Goal: Obtain resource: Obtain resource

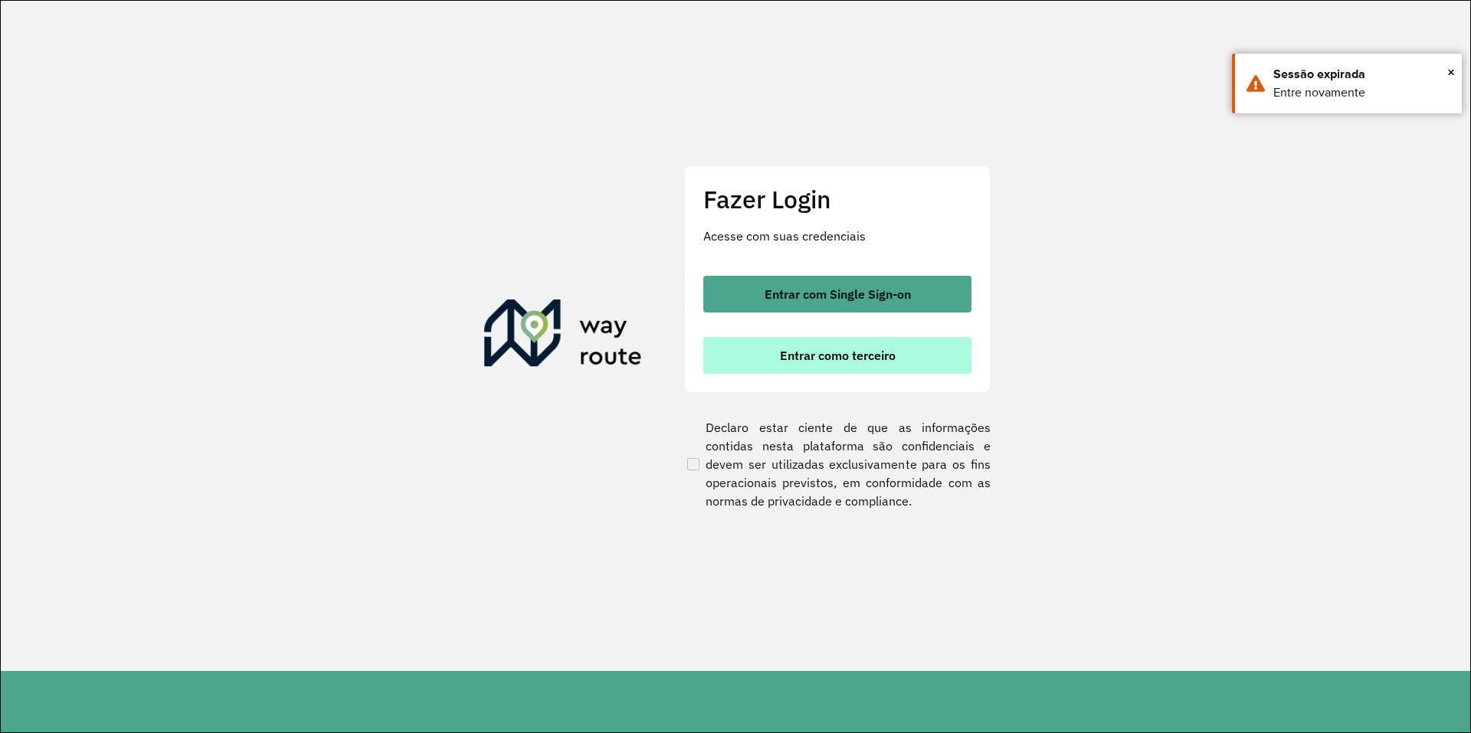
click at [847, 349] on button "Entrar como terceiro" at bounding box center [837, 355] width 268 height 37
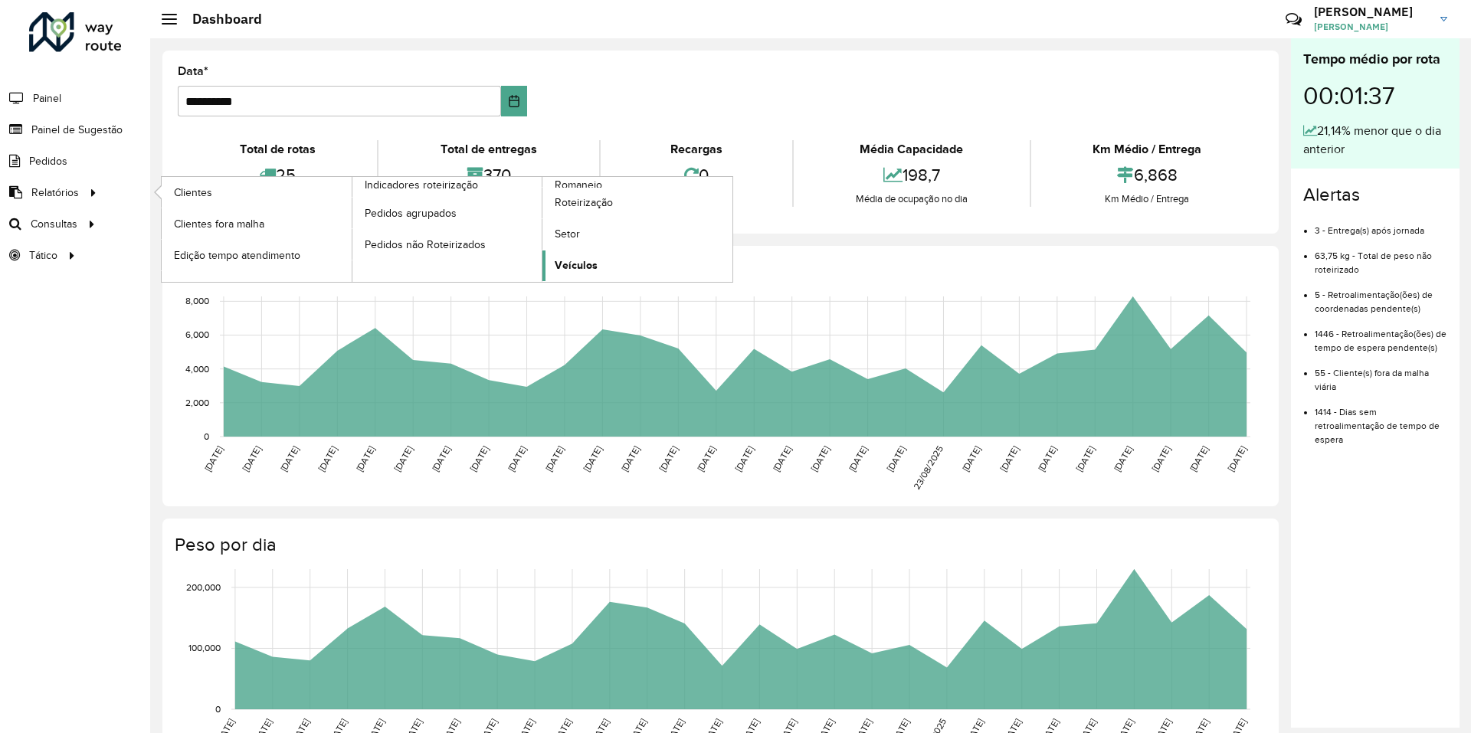
click at [570, 257] on span "Veículos" at bounding box center [576, 265] width 43 height 16
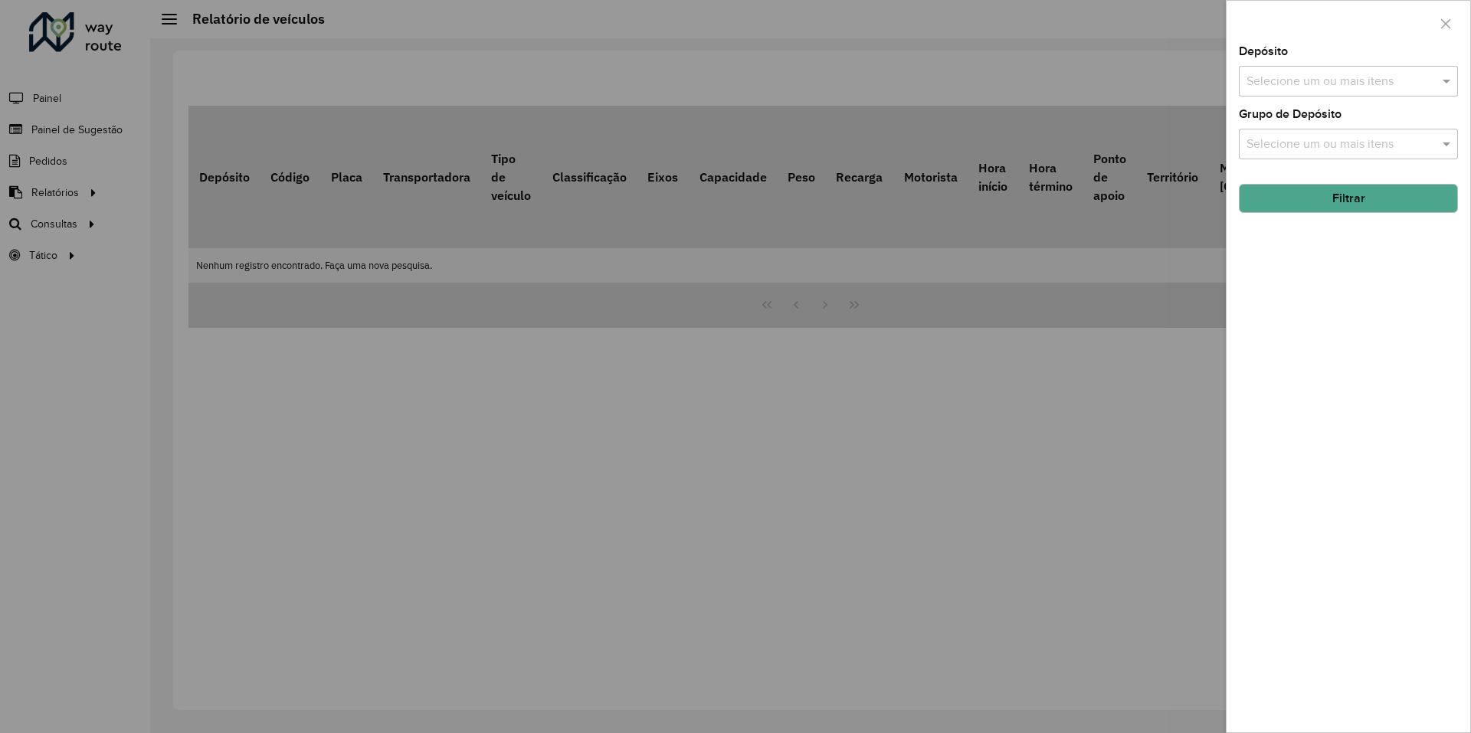
click at [1325, 78] on input "text" at bounding box center [1341, 82] width 196 height 18
click at [1306, 158] on div "CDD Joinville" at bounding box center [1349, 158] width 218 height 26
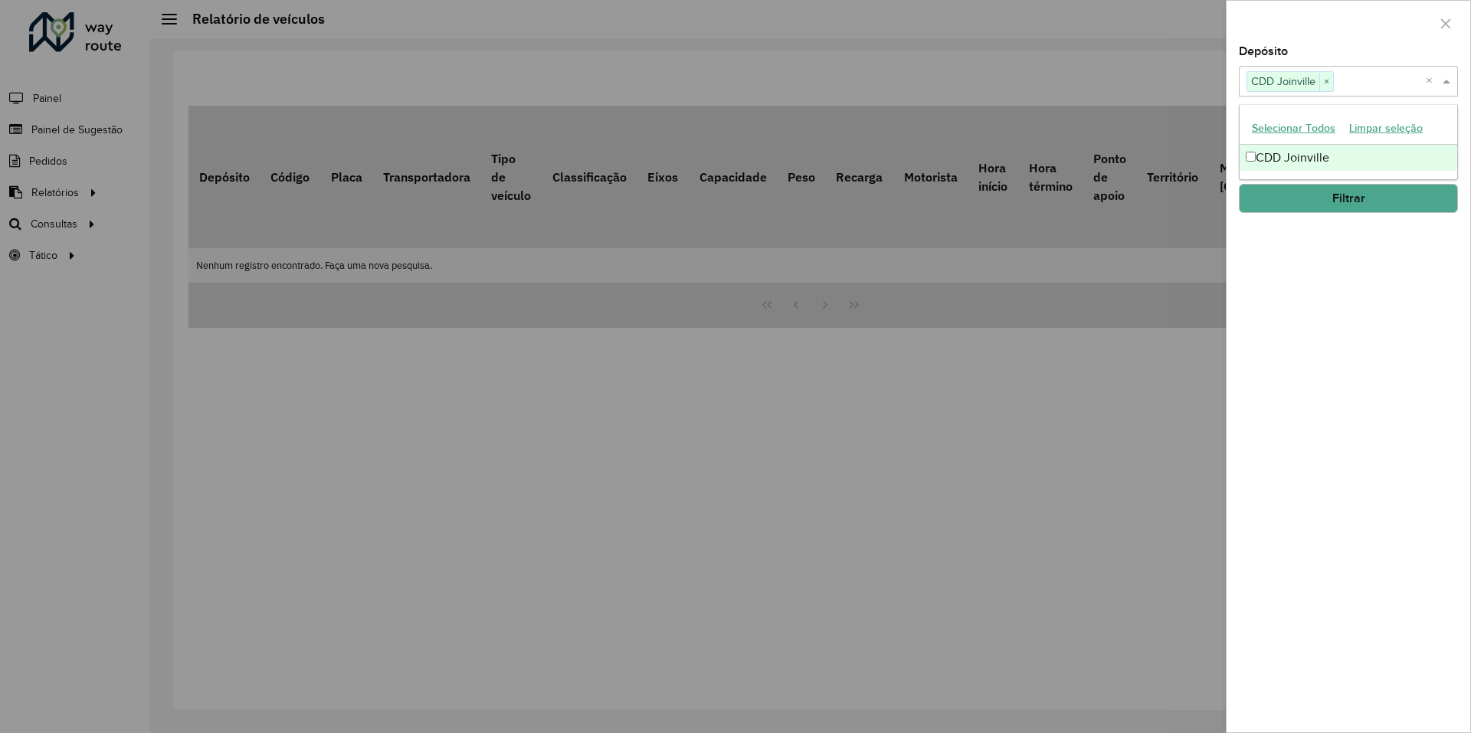
click at [1368, 287] on div "Depósito Selecione um ou mais itens CDD Joinville × × Grupo de Depósito Selecio…" at bounding box center [1349, 389] width 244 height 687
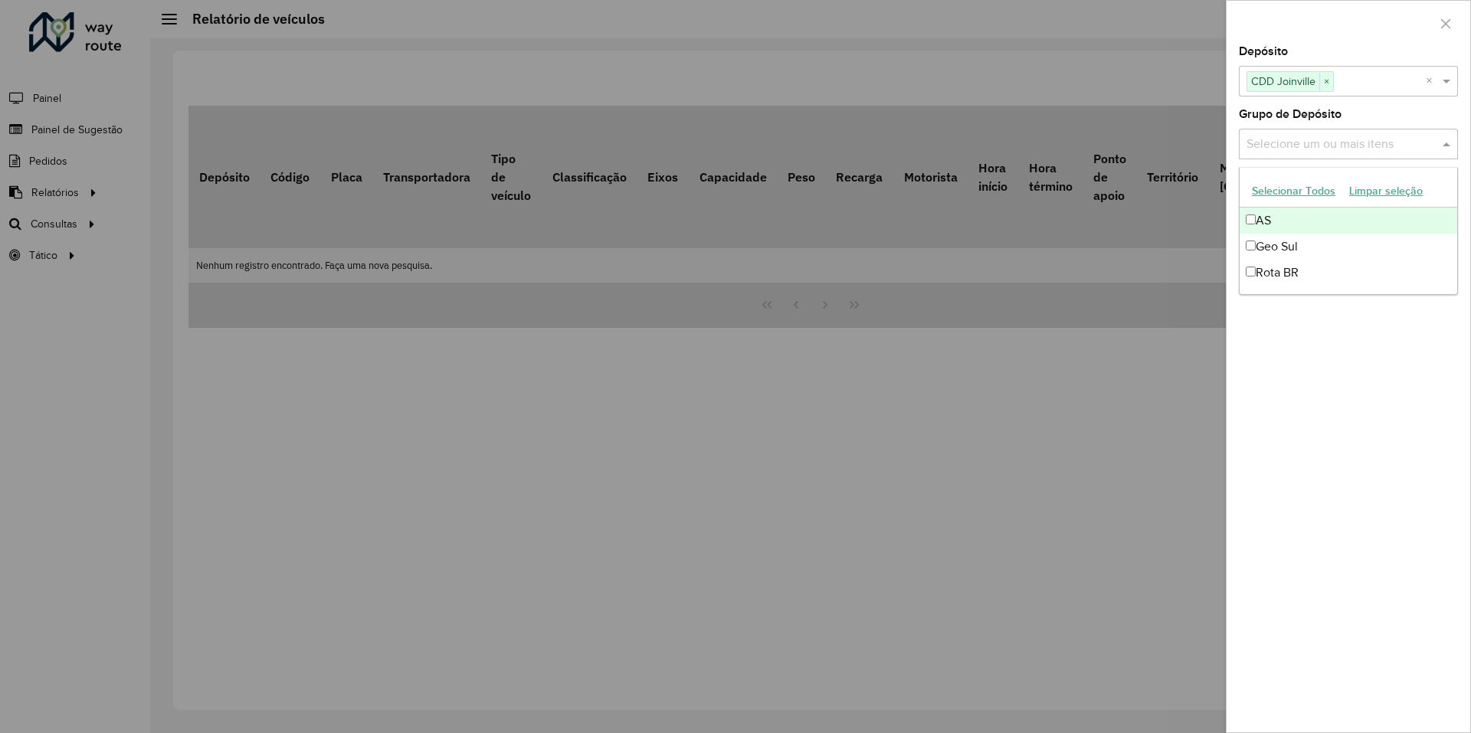
click at [1346, 152] on input "text" at bounding box center [1341, 145] width 196 height 18
click at [1288, 248] on div "Geo Sul" at bounding box center [1349, 247] width 218 height 26
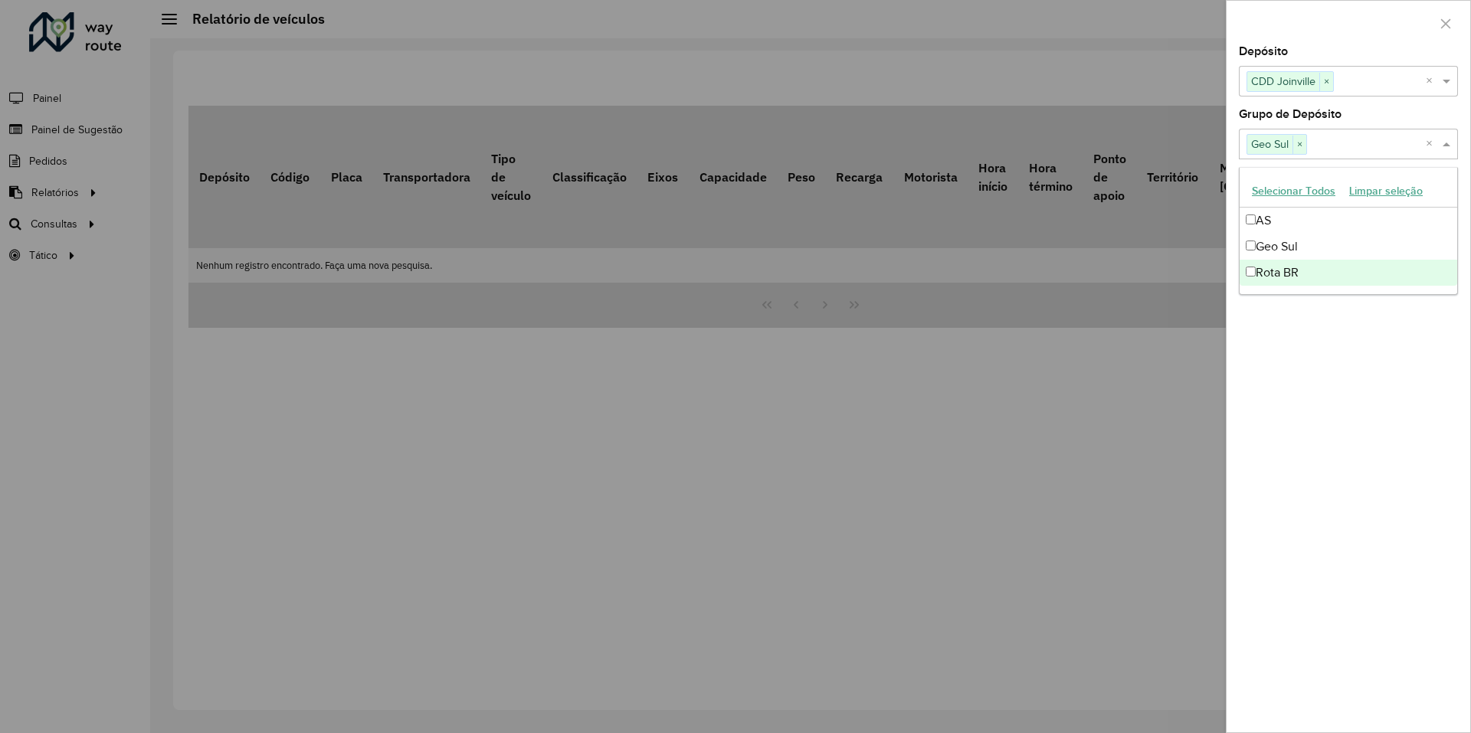
click at [1346, 335] on div "Depósito Selecione um ou mais itens CDD Joinville × × Grupo de Depósito Selecio…" at bounding box center [1349, 389] width 244 height 687
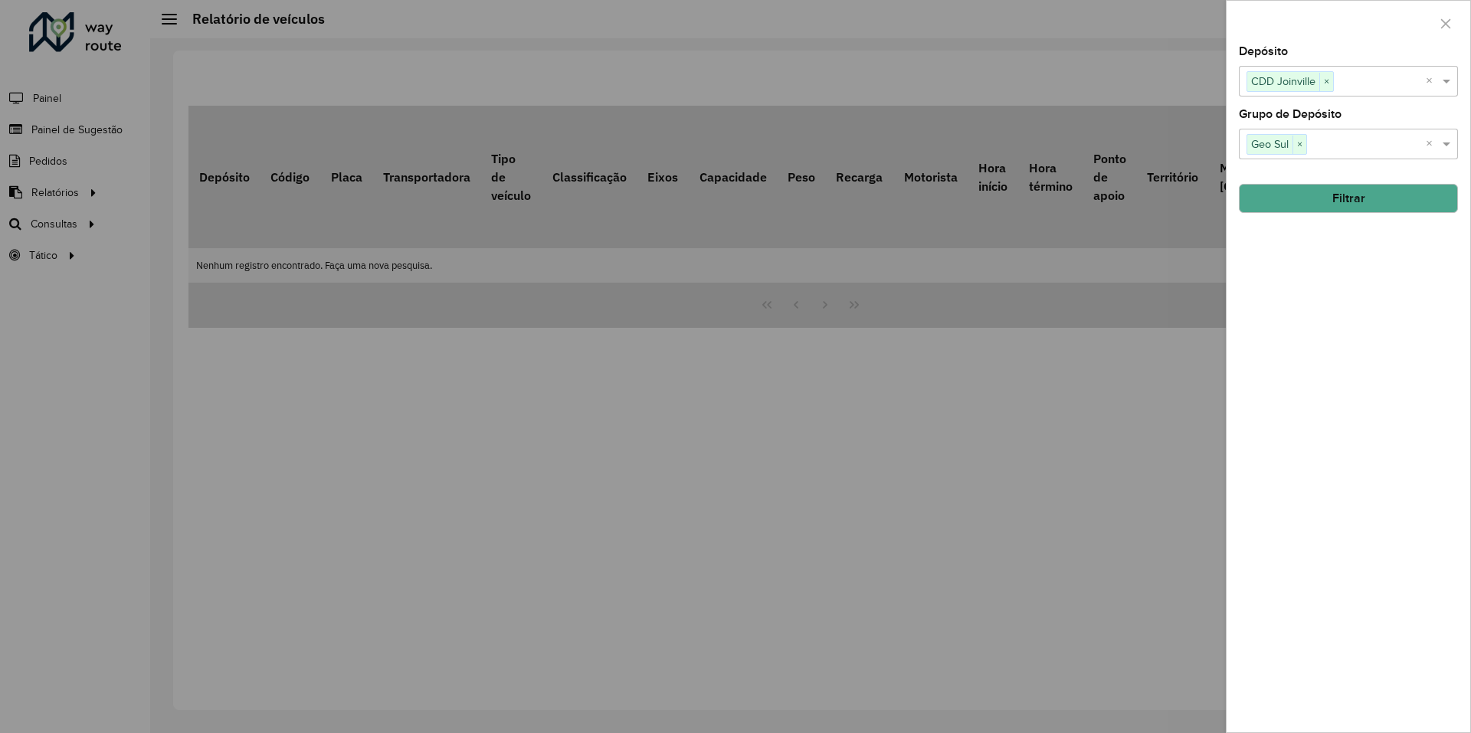
click at [1370, 193] on button "Filtrar" at bounding box center [1348, 198] width 219 height 29
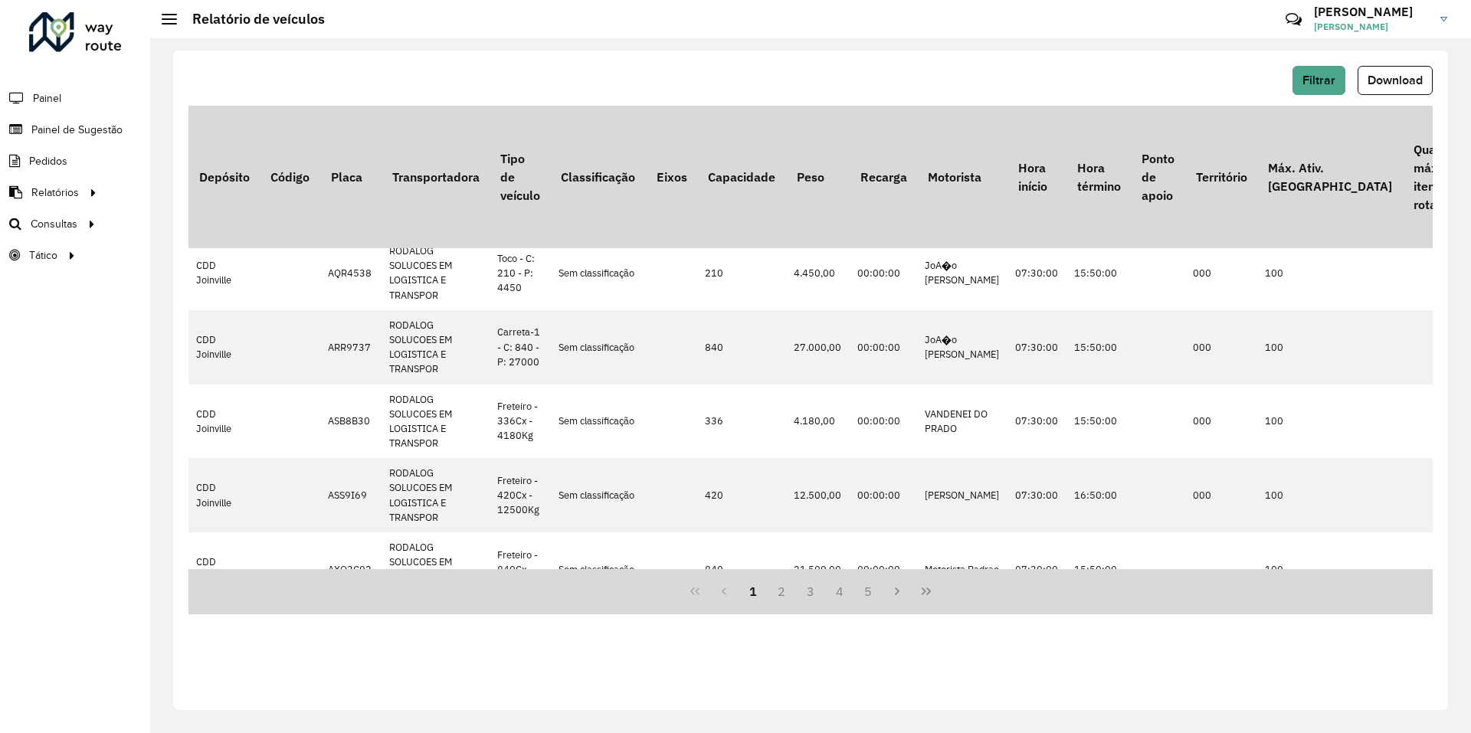
scroll to position [536, 0]
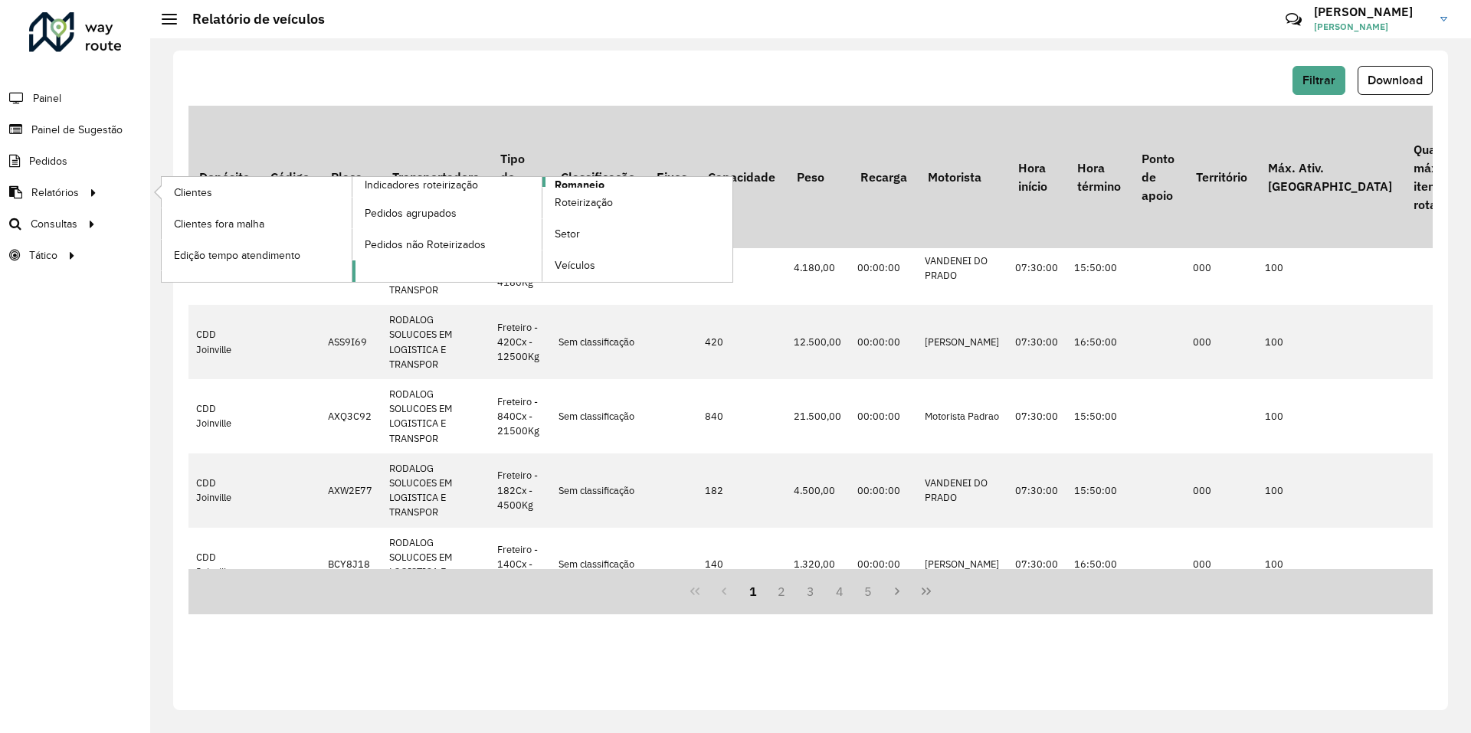
click at [575, 185] on span "Romaneio" at bounding box center [580, 185] width 50 height 16
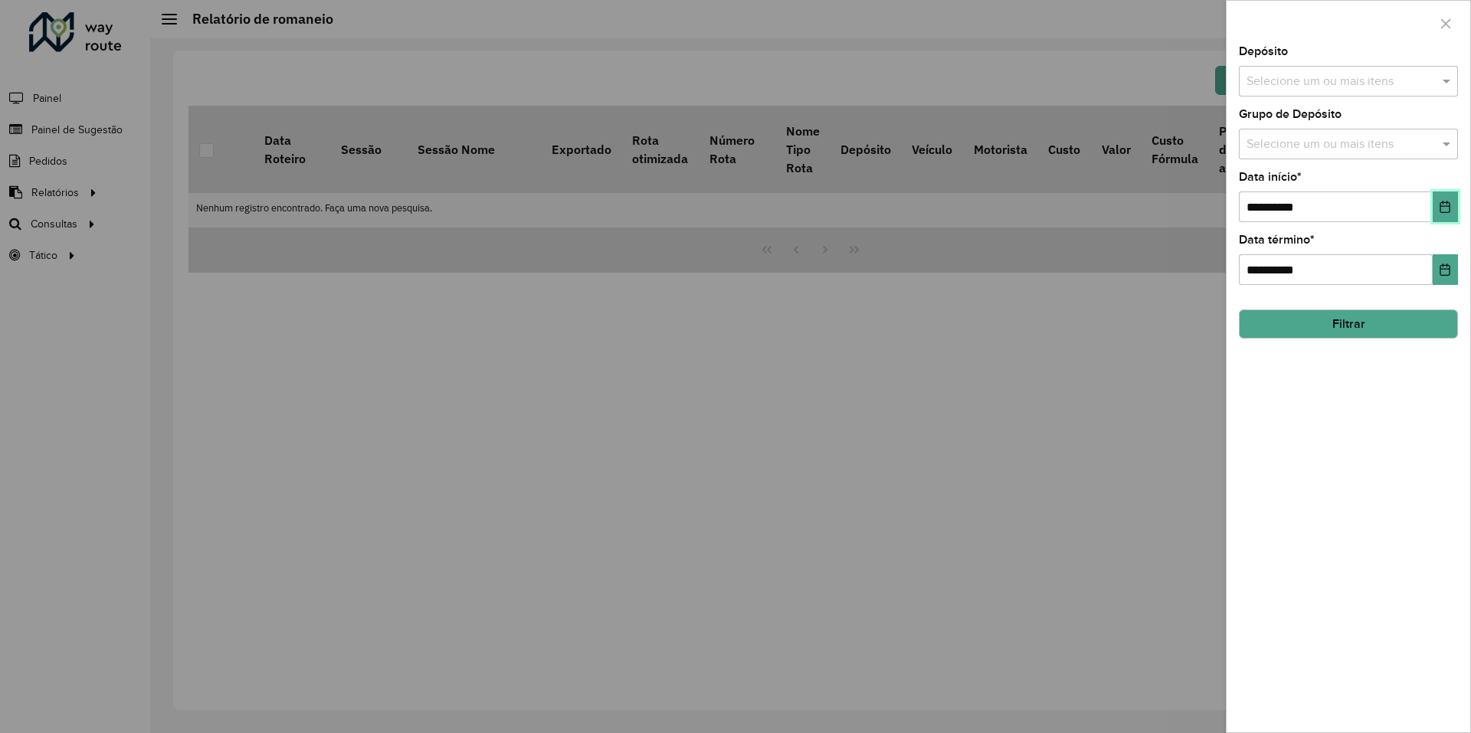
click at [1440, 211] on icon "Choose Date" at bounding box center [1445, 207] width 12 height 12
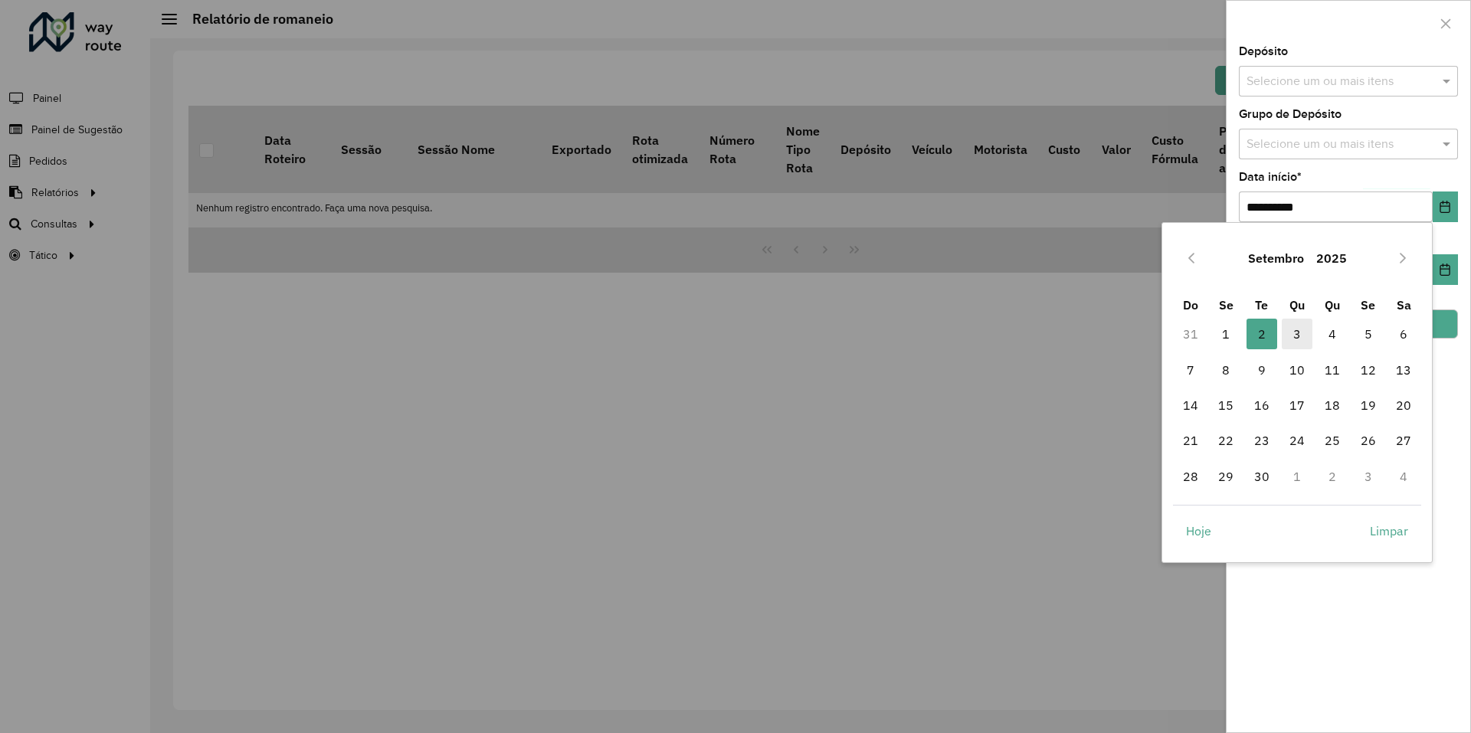
click at [1296, 338] on span "3" at bounding box center [1297, 334] width 31 height 31
type input "**********"
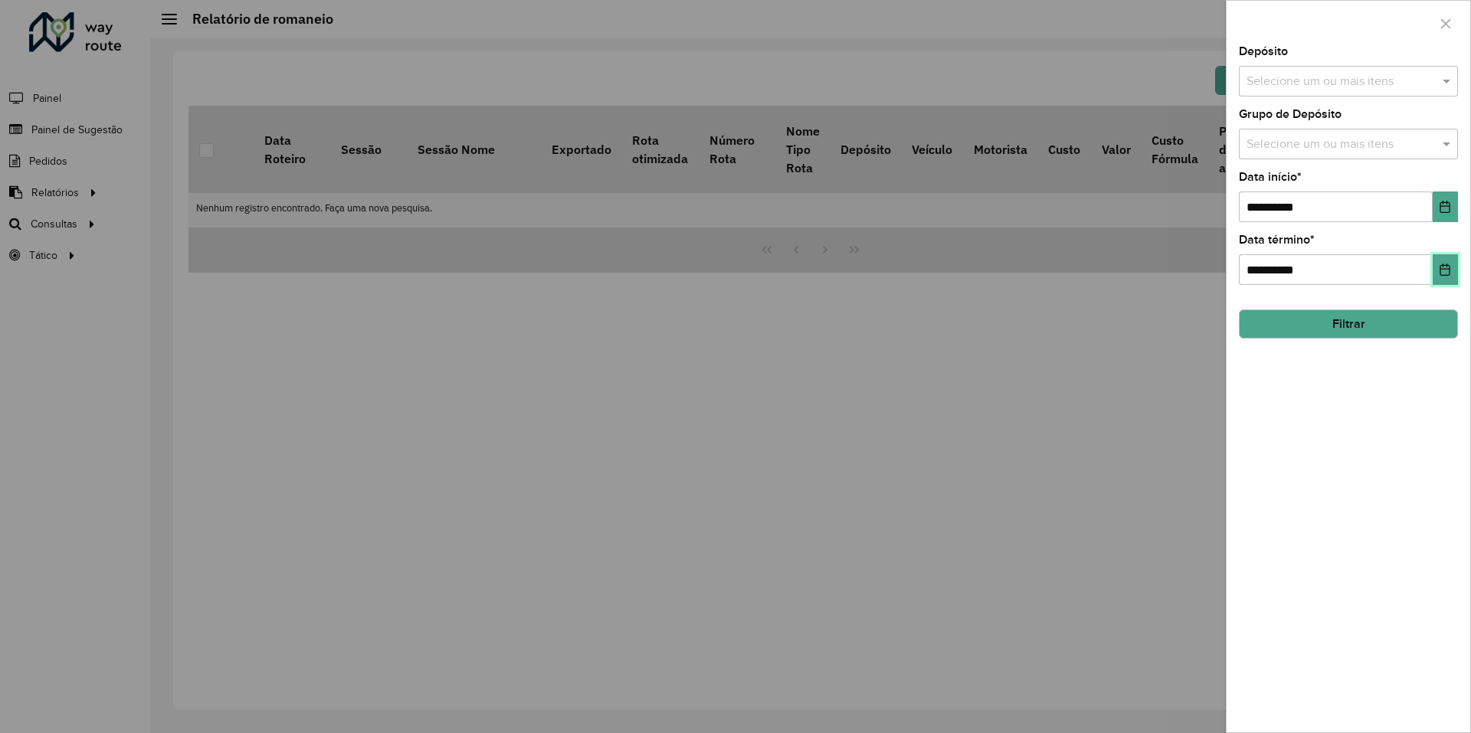
click at [1452, 266] on button "Choose Date" at bounding box center [1445, 269] width 25 height 31
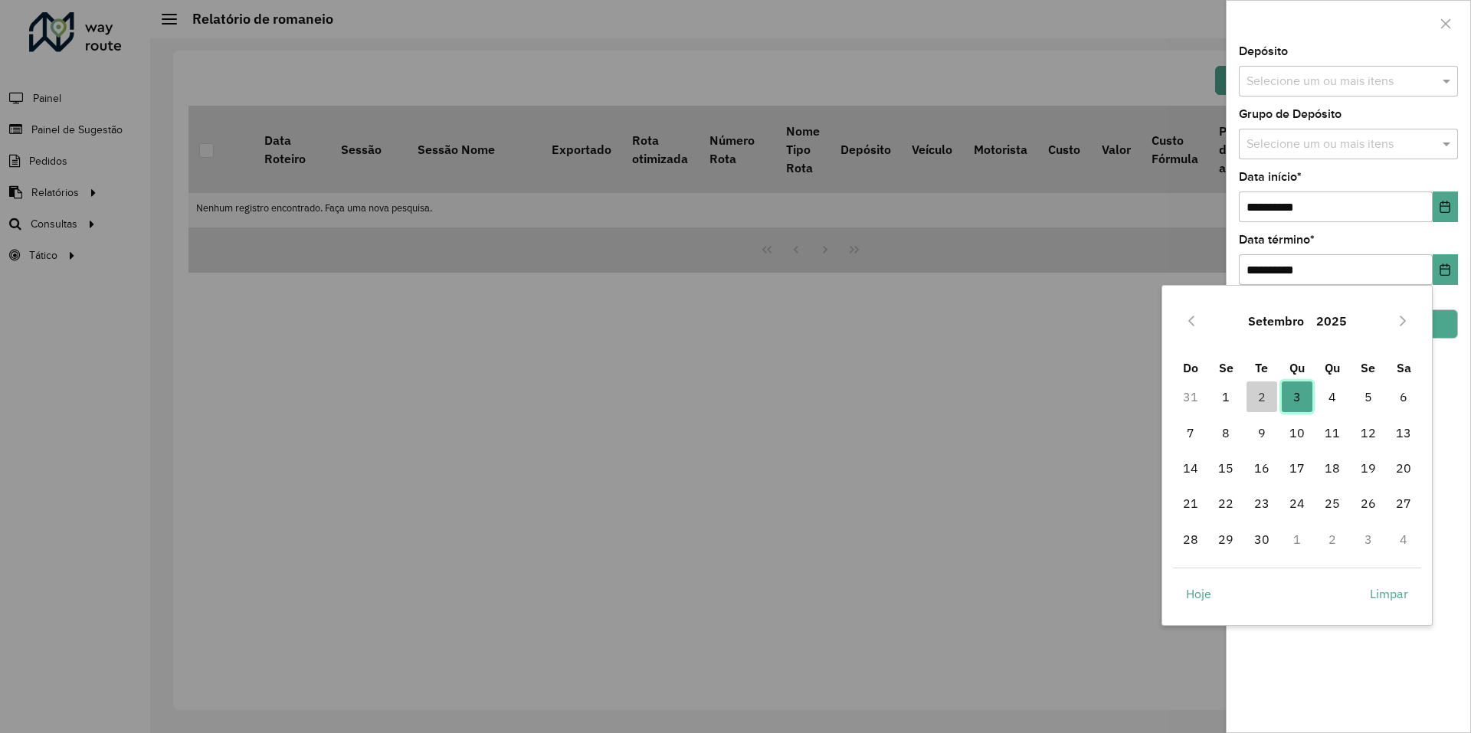
click at [1303, 397] on span "3" at bounding box center [1297, 397] width 31 height 31
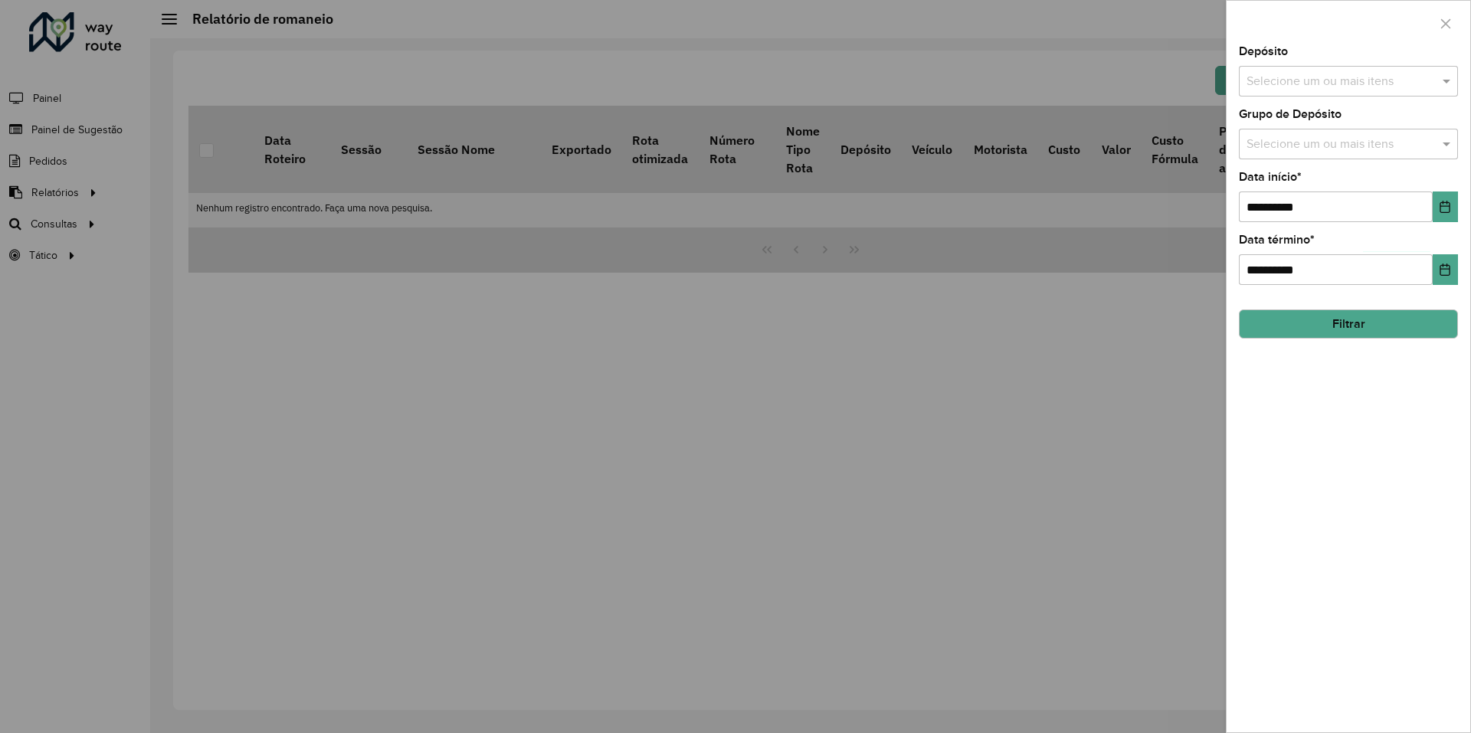
click at [1434, 331] on button "Filtrar" at bounding box center [1348, 324] width 219 height 29
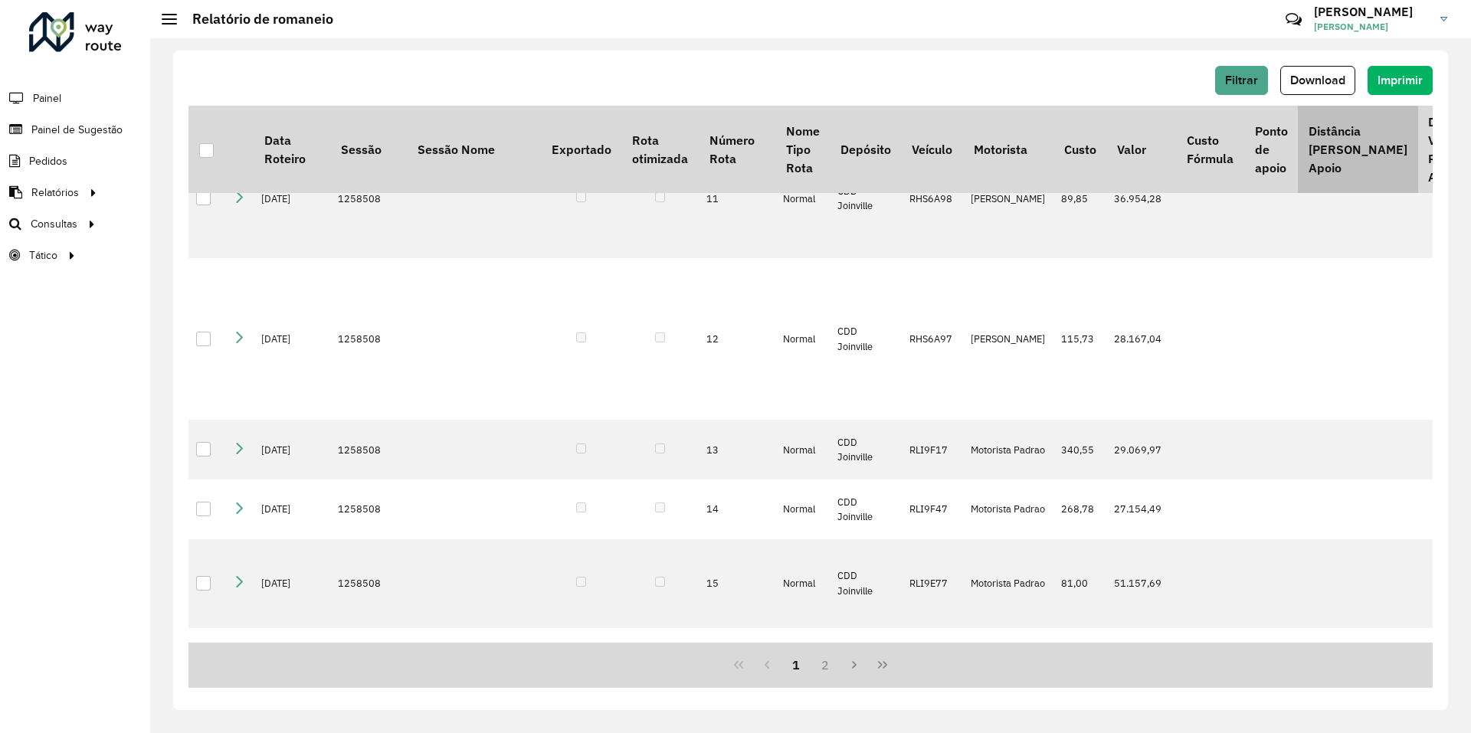
scroll to position [407, 0]
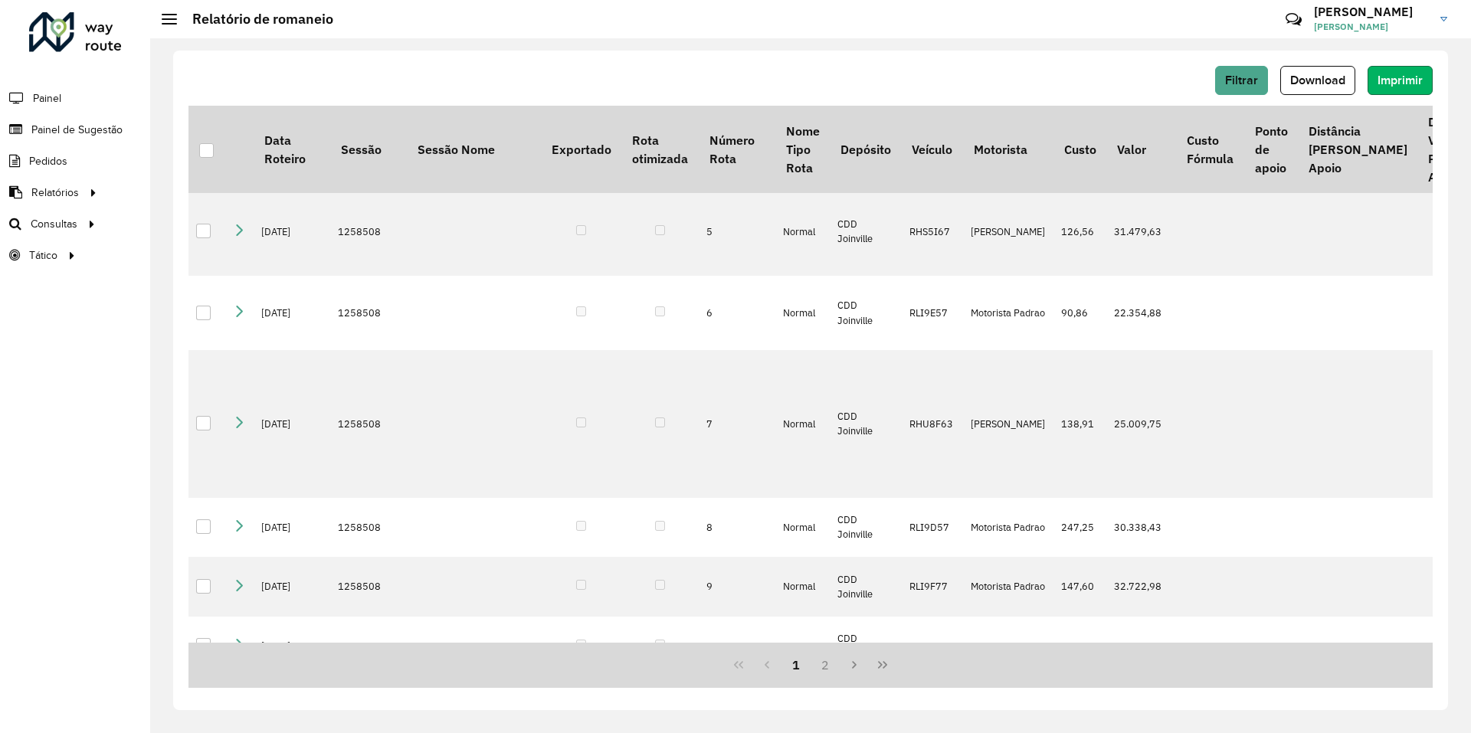
click at [1408, 84] on span "Imprimir" at bounding box center [1400, 80] width 45 height 13
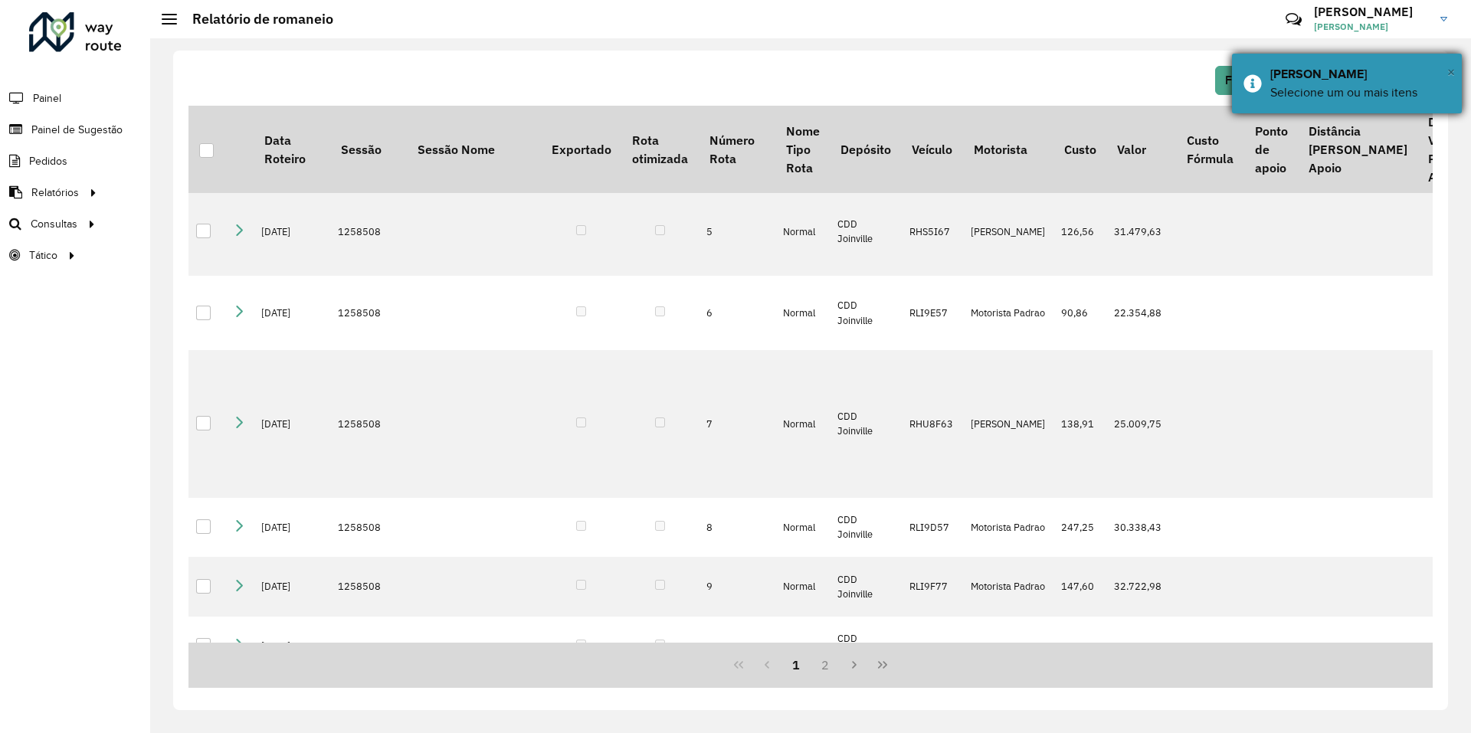
drag, startPoint x: 1448, startPoint y: 79, endPoint x: 789, endPoint y: 133, distance: 661.2
click at [1444, 77] on div "× Imprimir Romaneio Selecione um ou mais itens" at bounding box center [1347, 84] width 230 height 60
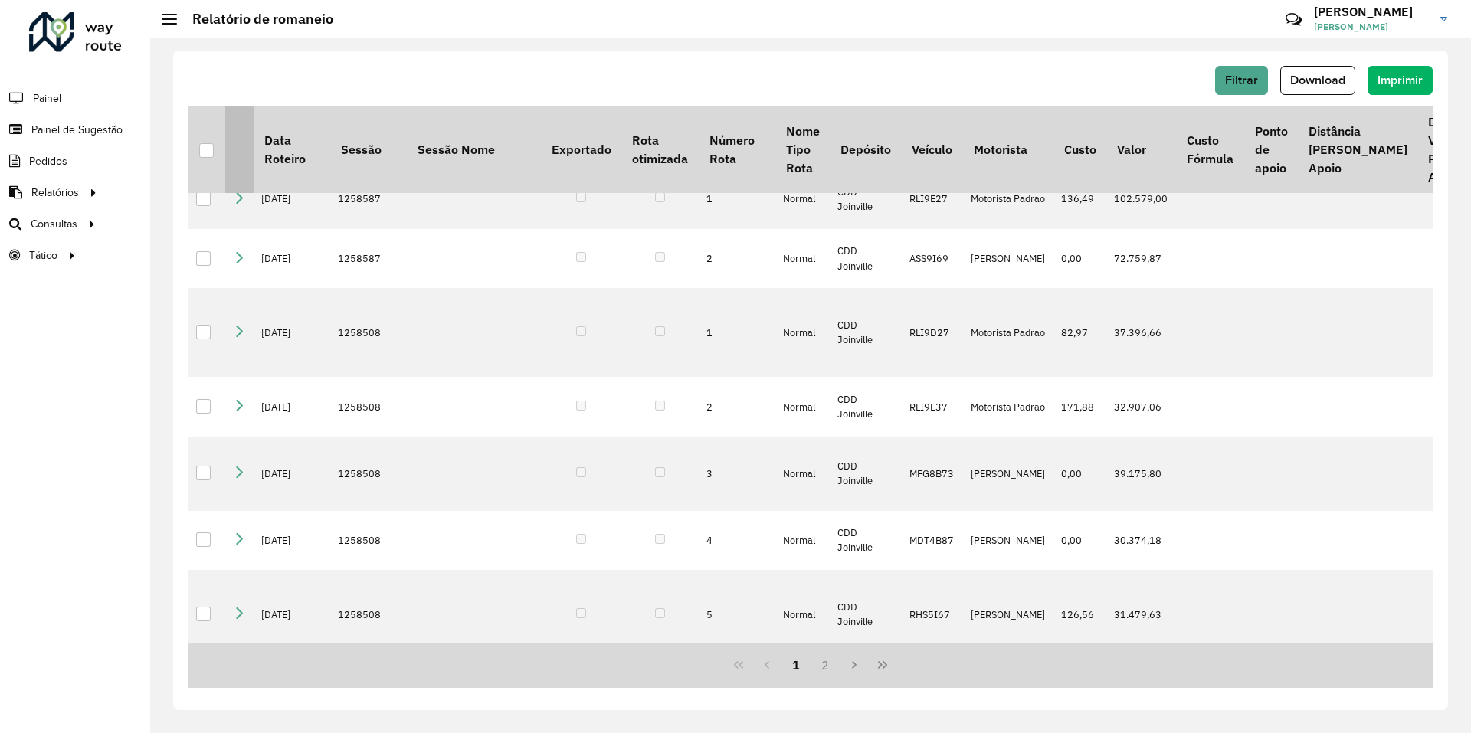
scroll to position [0, 0]
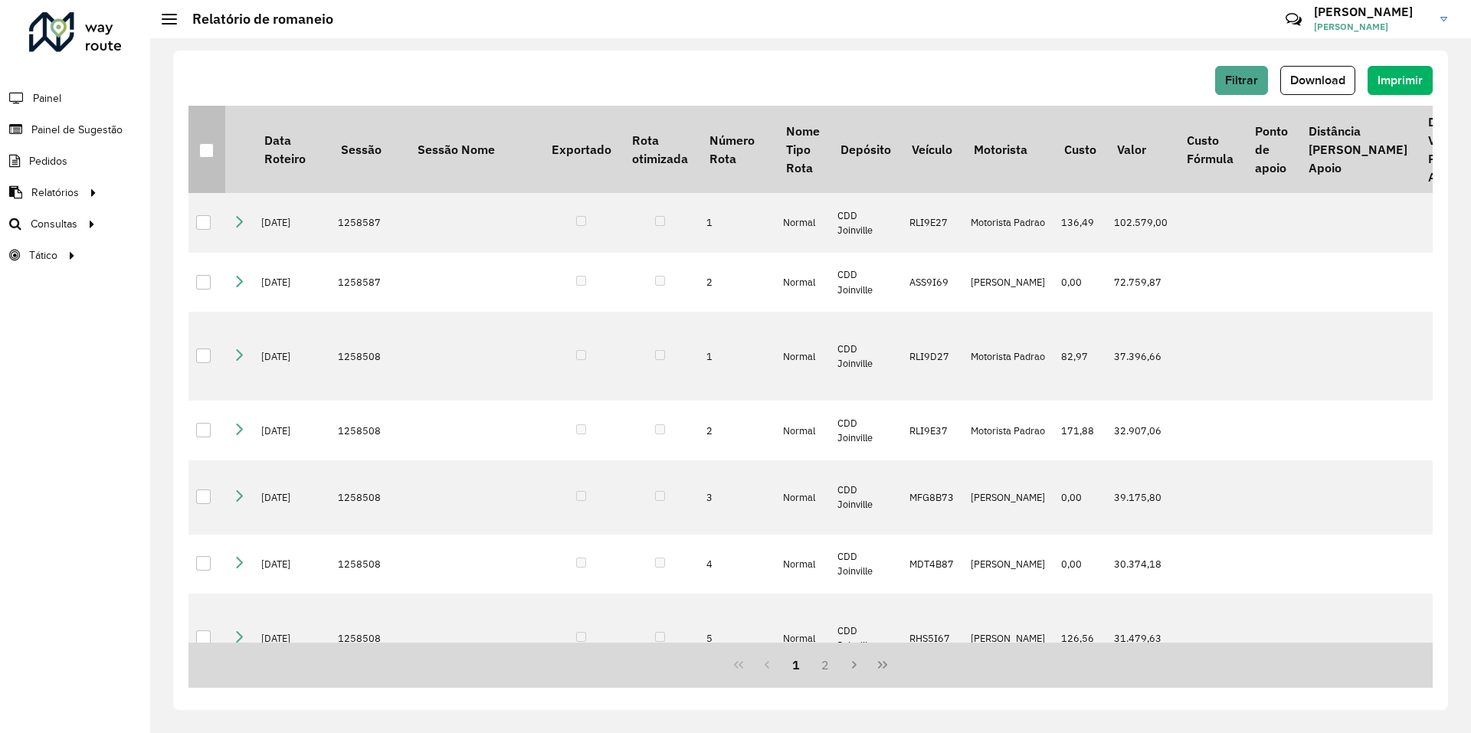
click at [202, 152] on div at bounding box center [206, 150] width 15 height 15
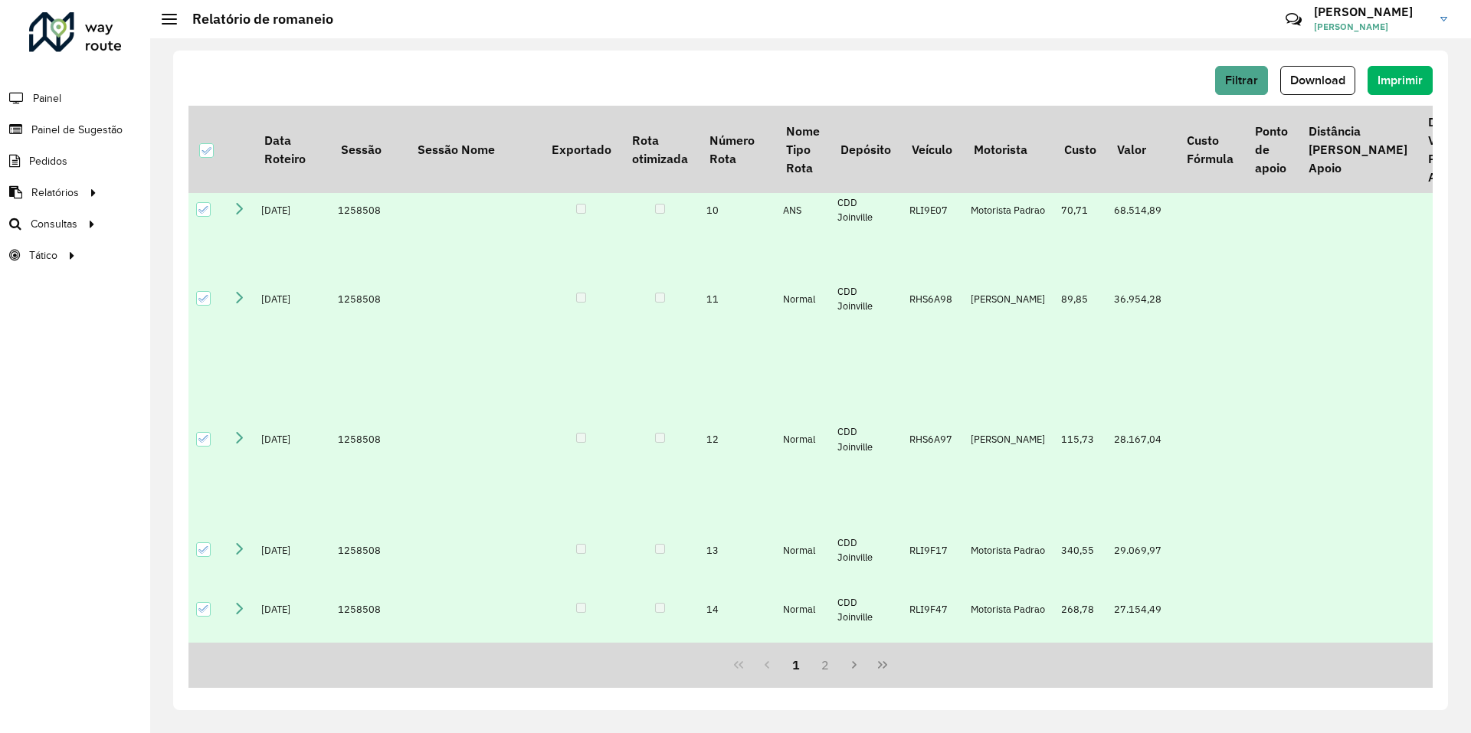
scroll to position [1096, 0]
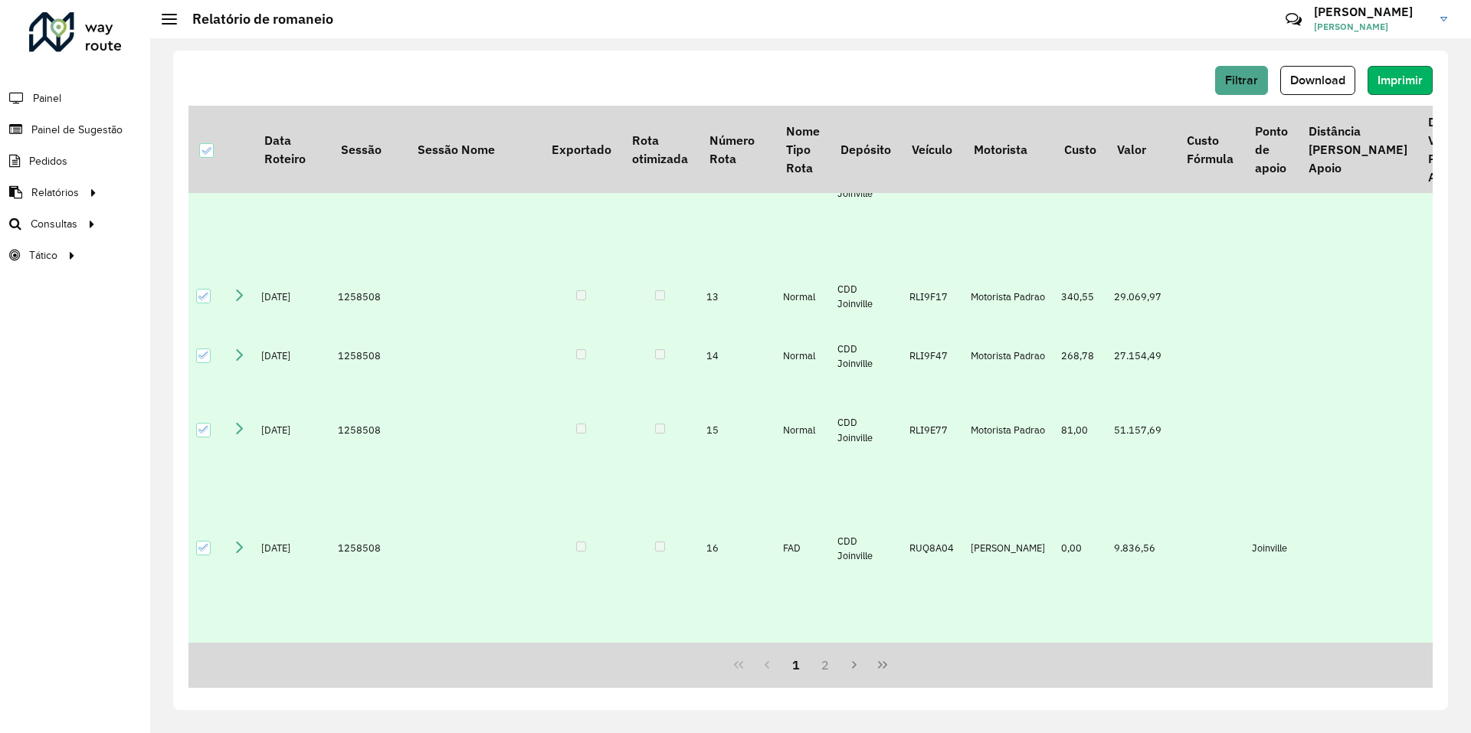
click at [1404, 84] on span "Imprimir" at bounding box center [1400, 80] width 45 height 13
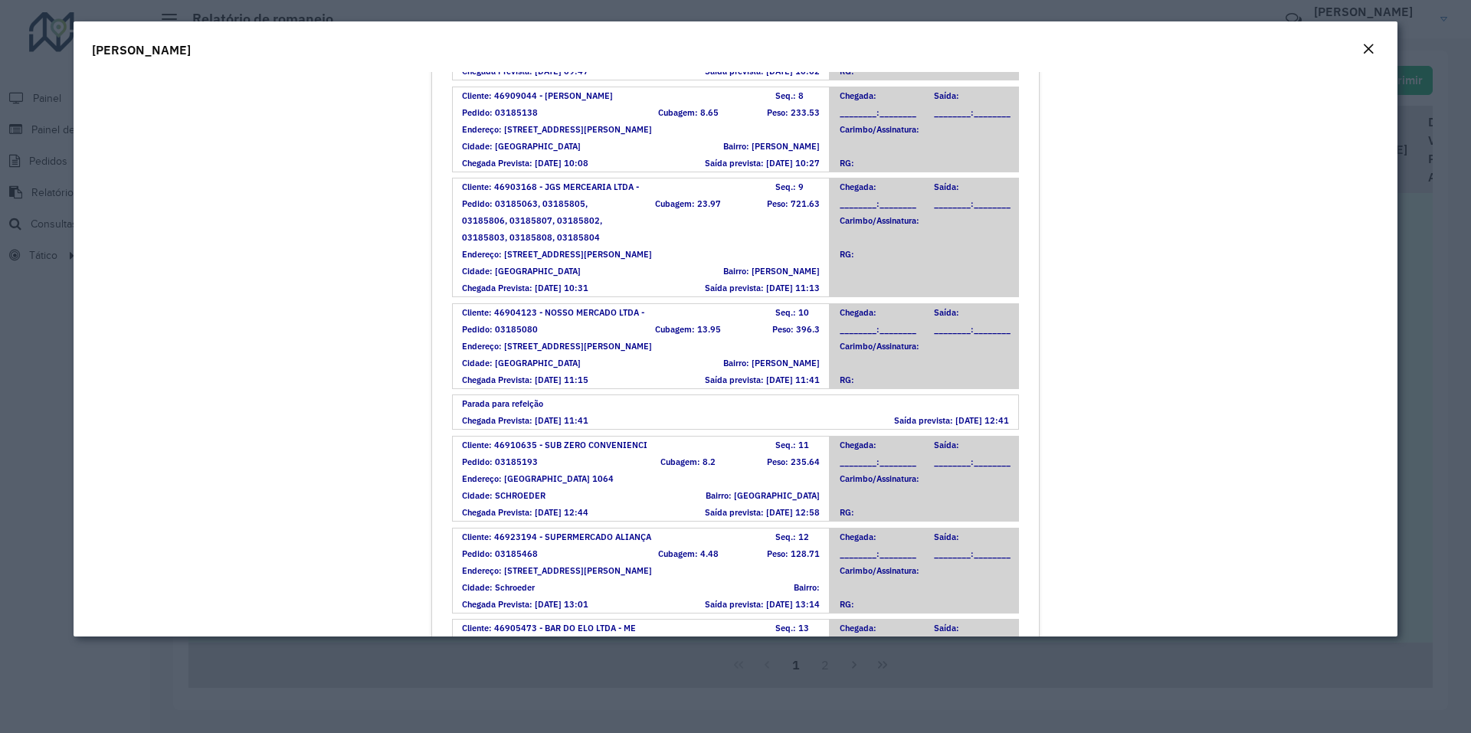
scroll to position [4674, 0]
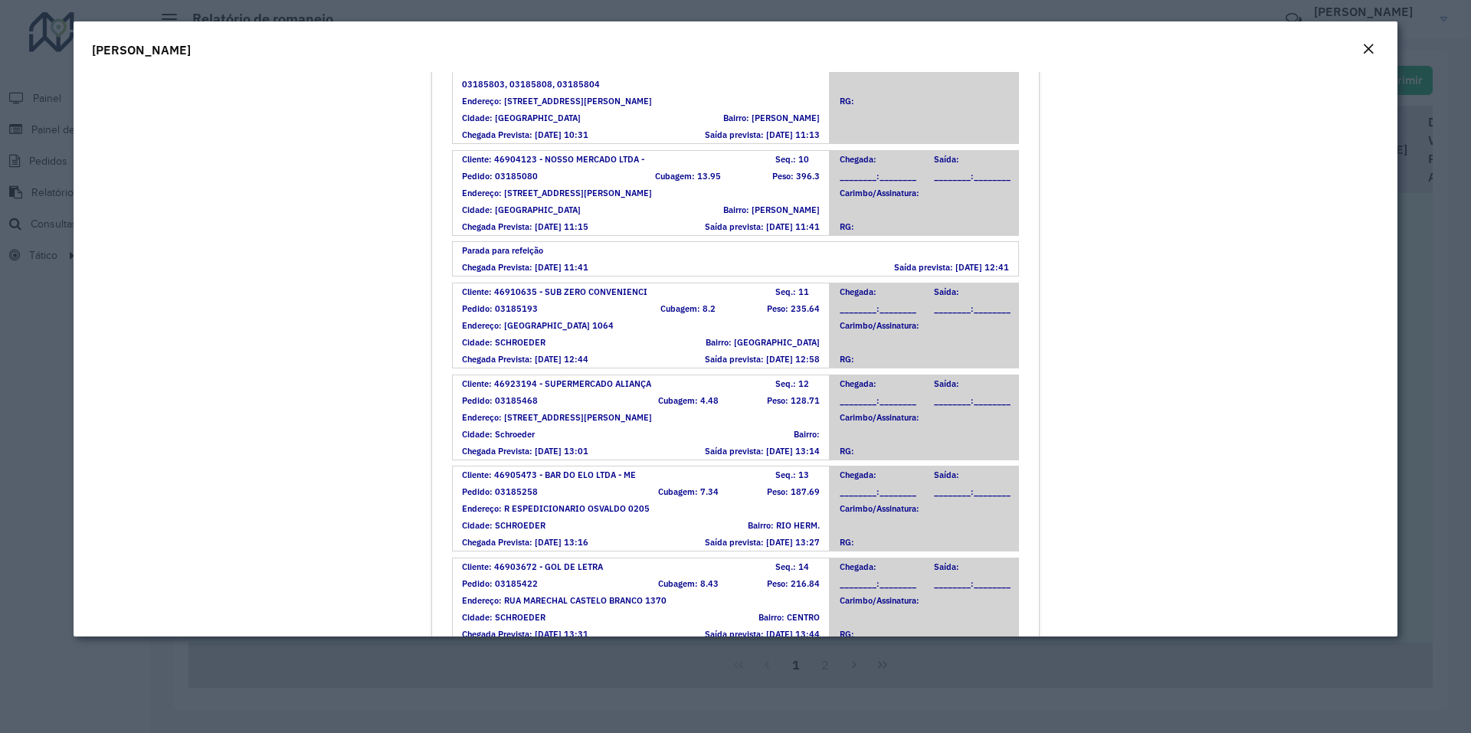
click at [1374, 61] on div "[PERSON_NAME]" at bounding box center [736, 46] width 1324 height 51
click at [1364, 51] on em "Close" at bounding box center [1368, 49] width 12 height 12
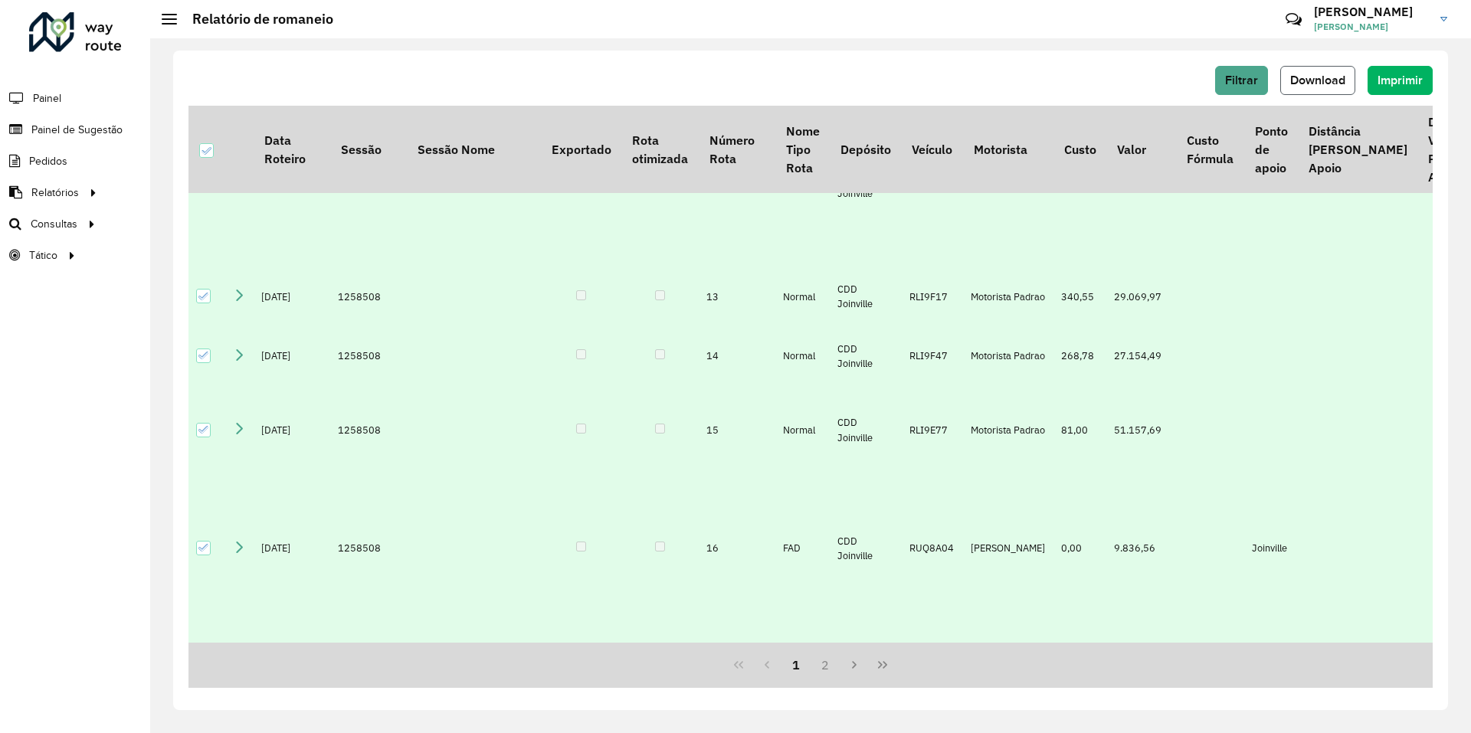
click at [1322, 80] on span "Download" at bounding box center [1317, 80] width 55 height 13
click at [1411, 81] on span "Imprimir" at bounding box center [1400, 80] width 45 height 13
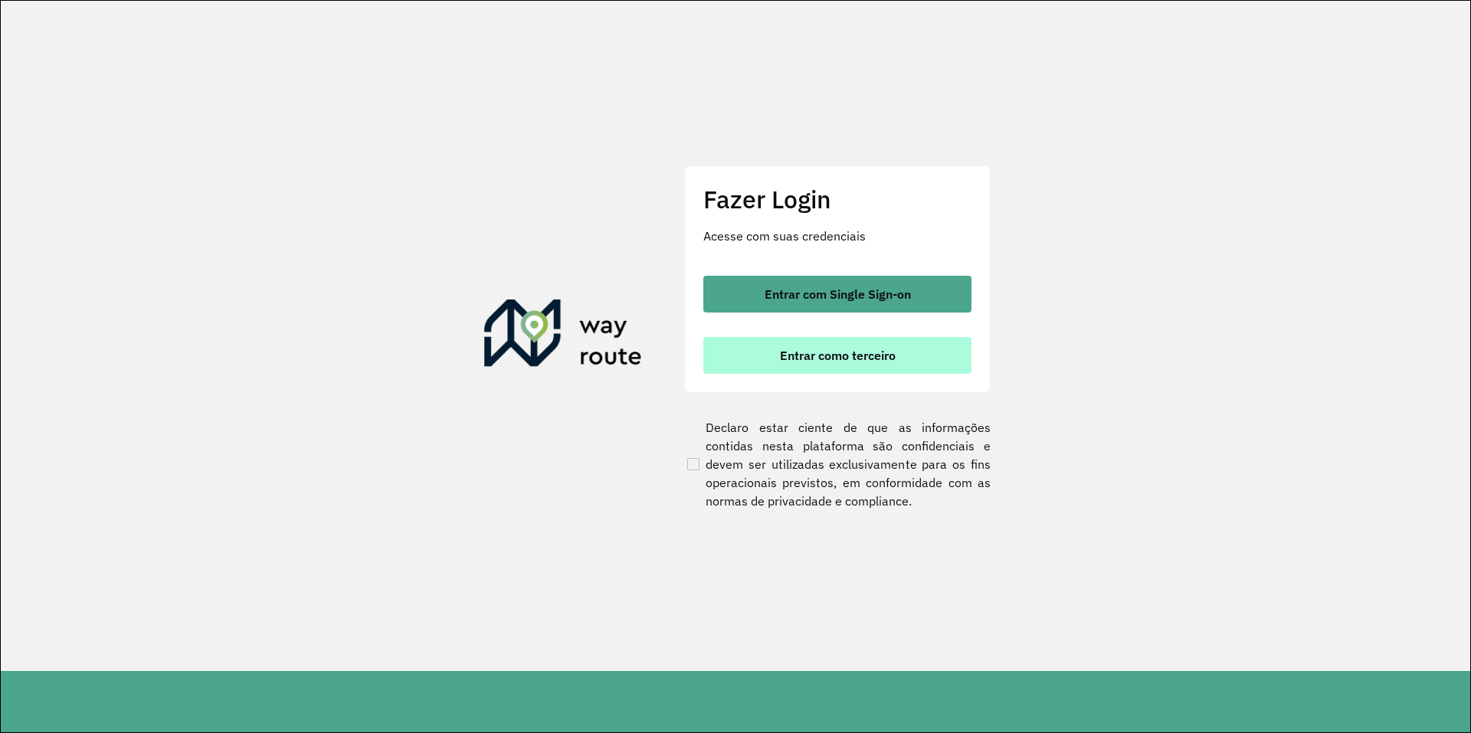
click at [845, 362] on span "Entrar como terceiro" at bounding box center [838, 355] width 116 height 12
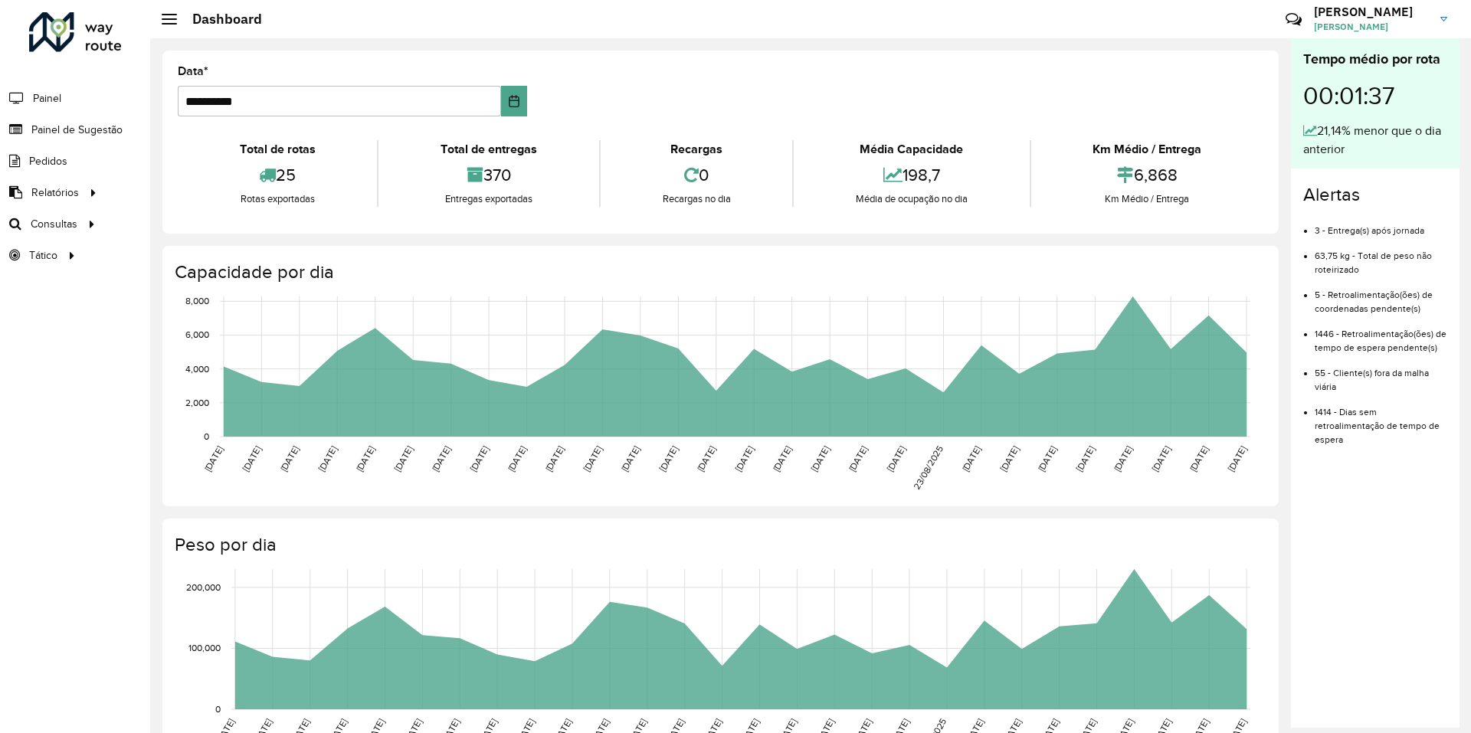
click at [1385, 22] on span "[PERSON_NAME]" at bounding box center [1371, 27] width 115 height 14
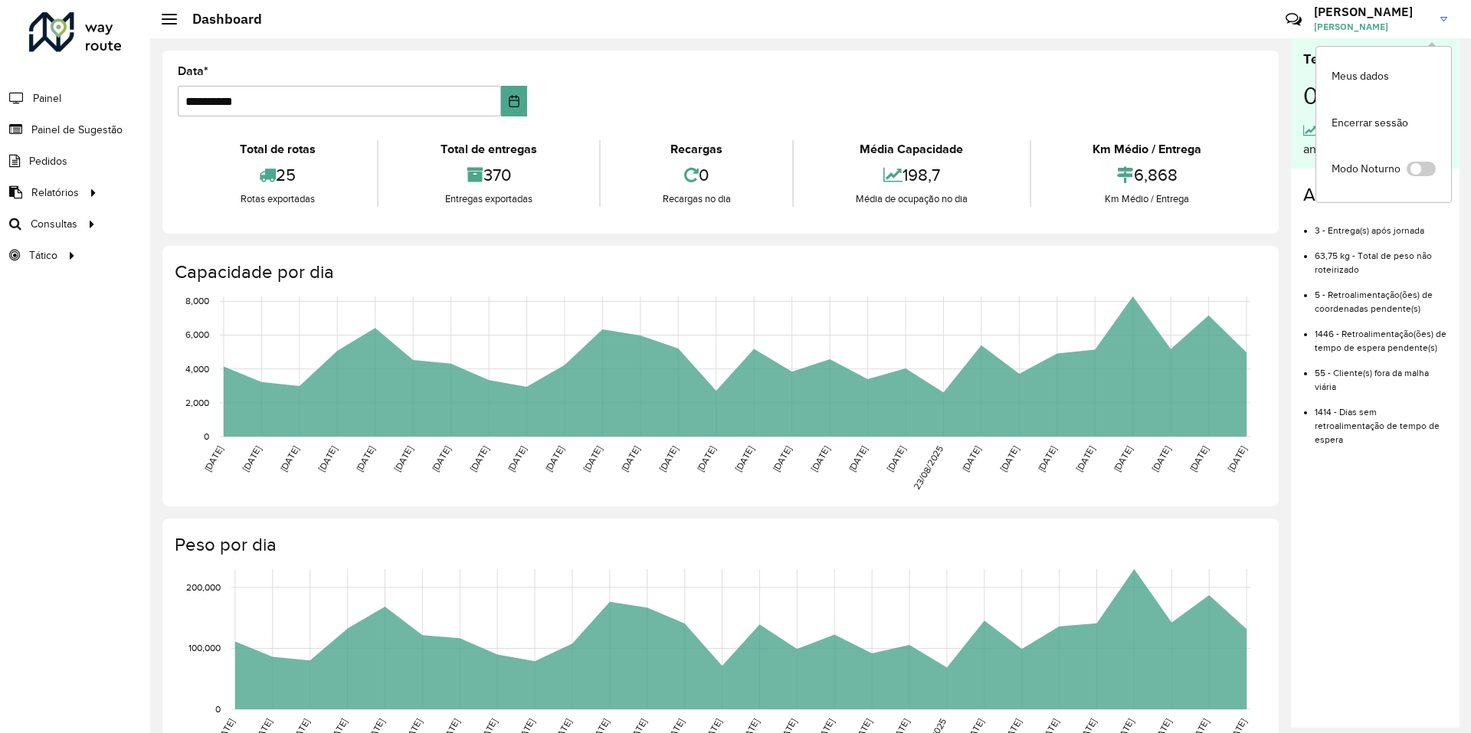
click at [1443, 22] on link "Gabriel Gabriel Gomes" at bounding box center [1386, 19] width 145 height 40
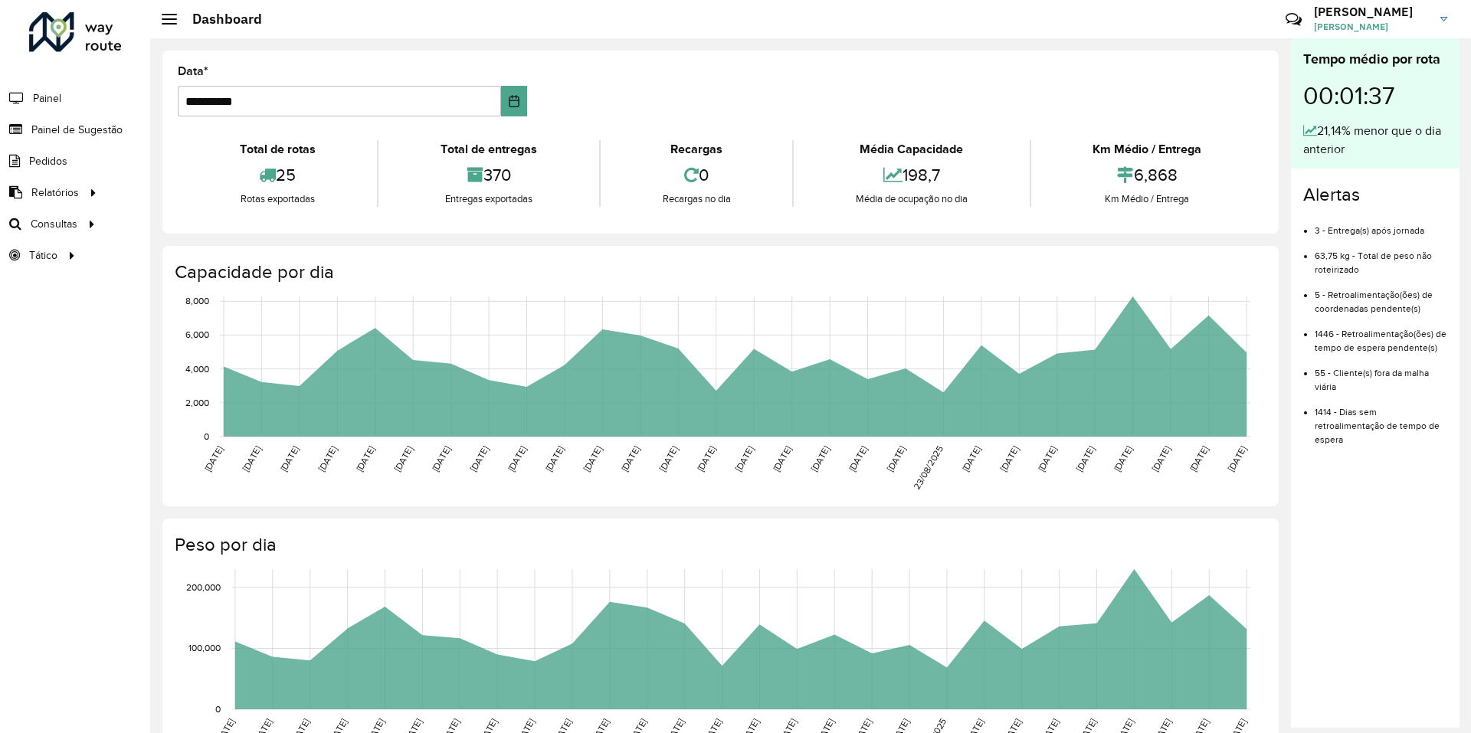
click at [1446, 19] on img at bounding box center [1443, 19] width 7 height 5
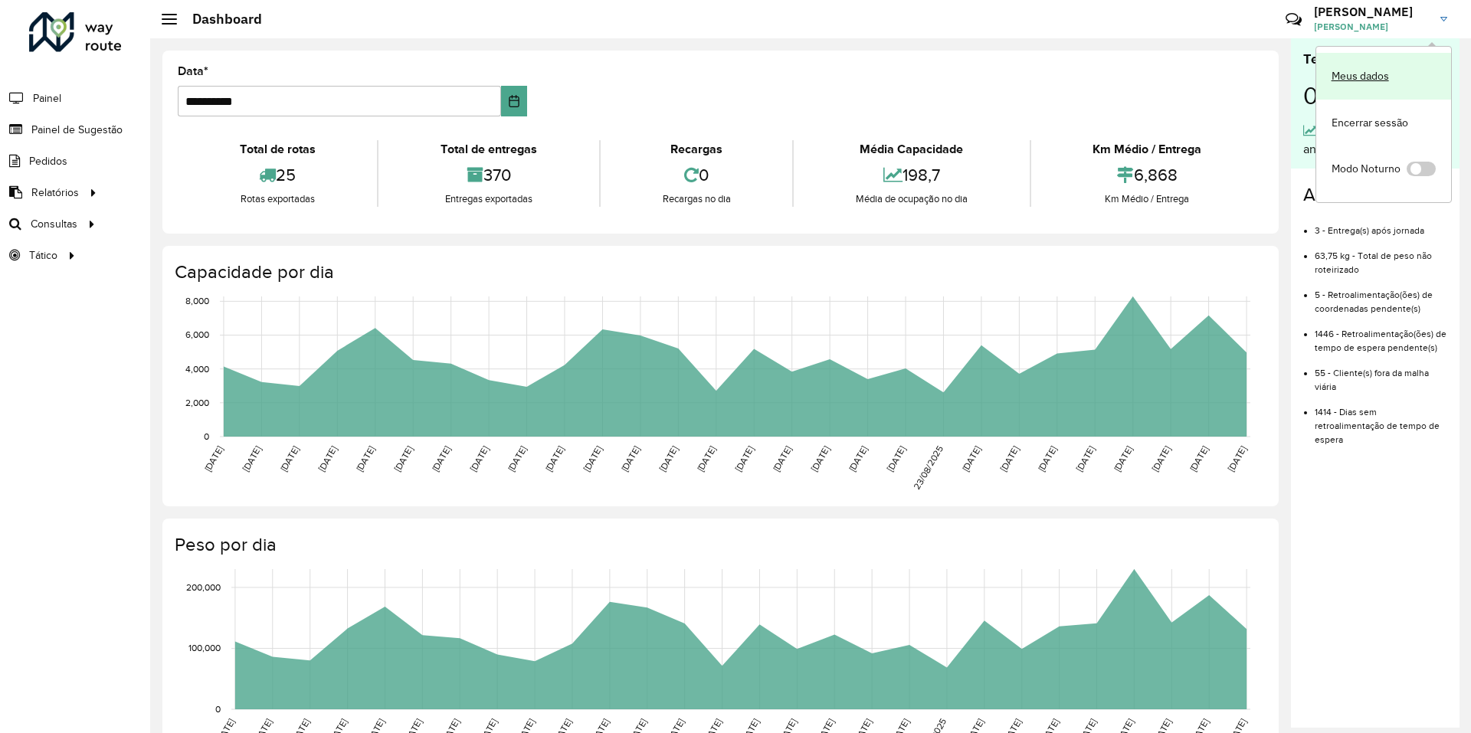
click at [1364, 72] on link "Meus dados" at bounding box center [1383, 76] width 135 height 47
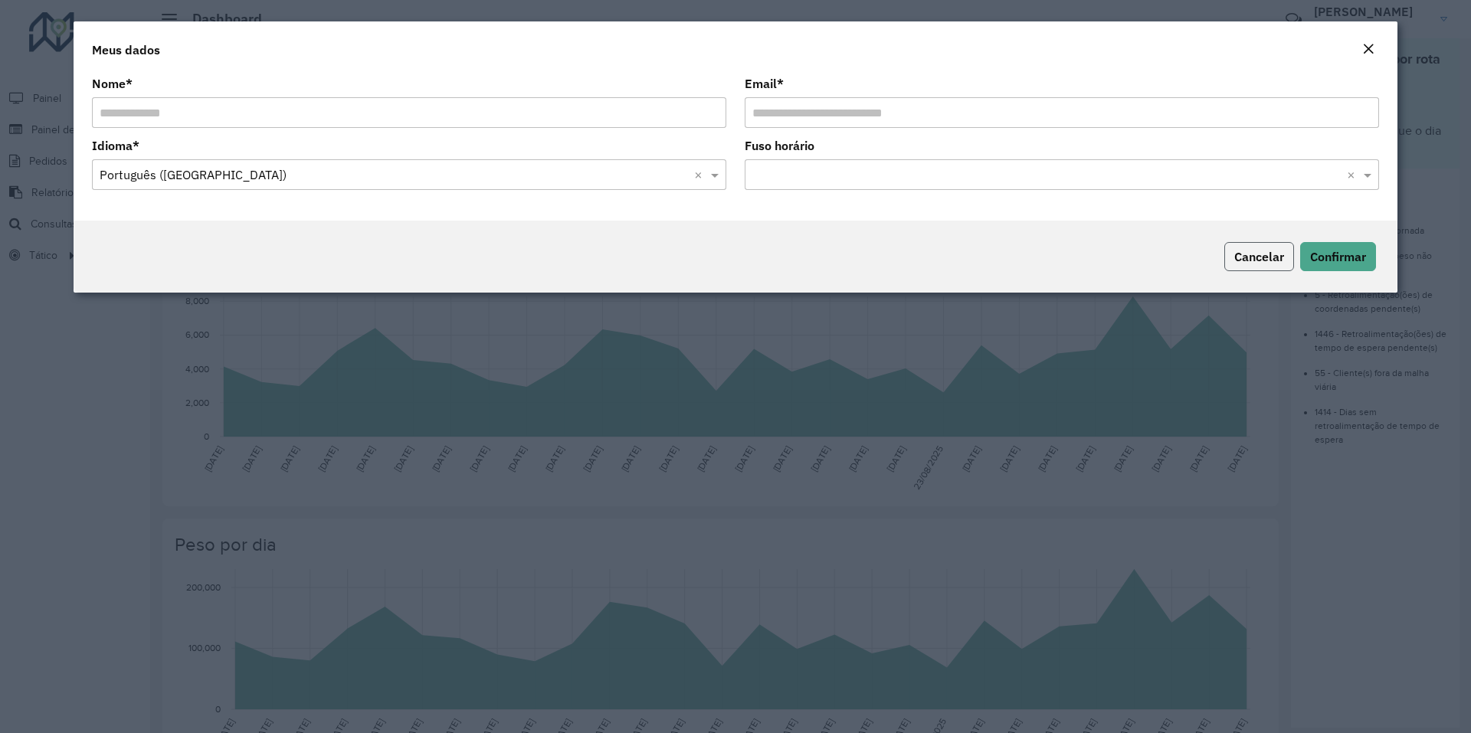
click at [1253, 249] on span "Cancelar" at bounding box center [1259, 256] width 50 height 15
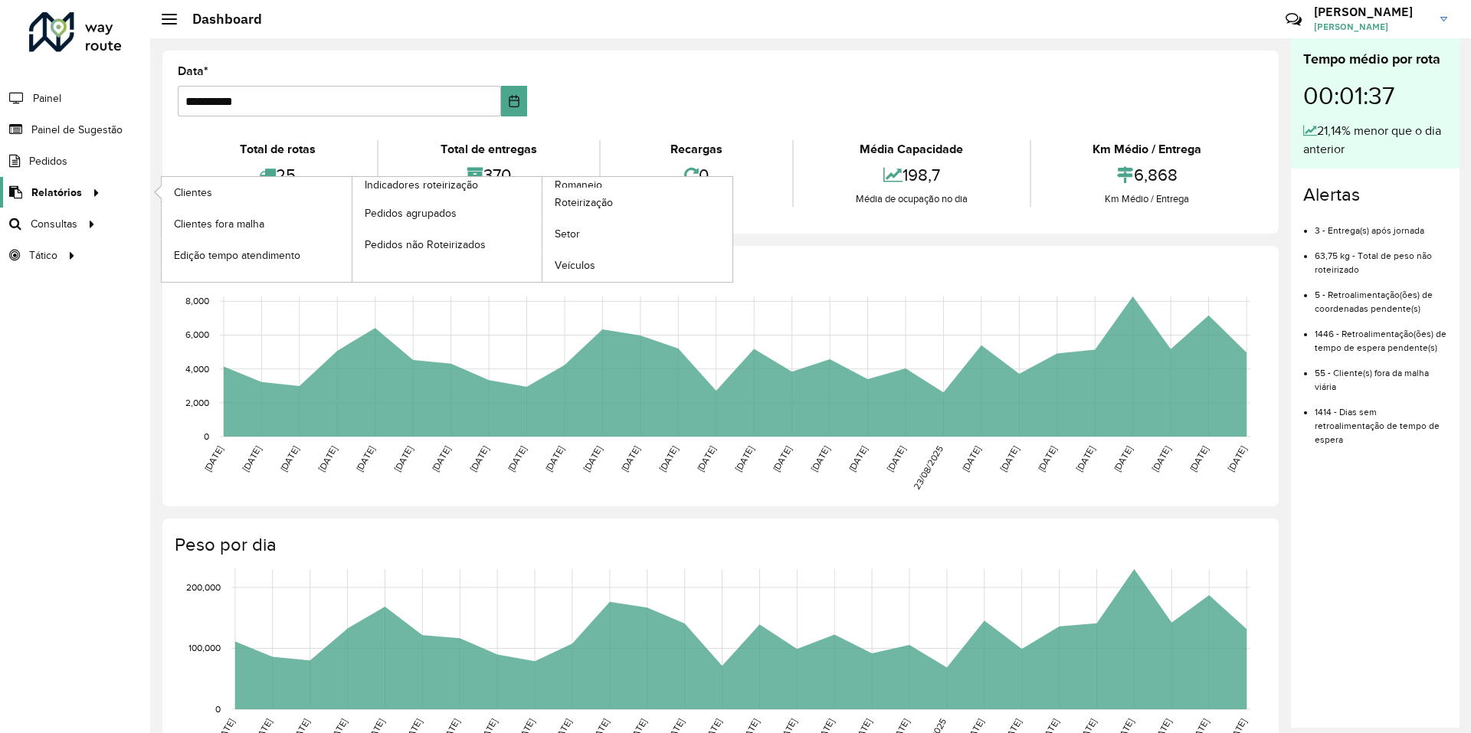
click at [70, 194] on span "Relatórios" at bounding box center [56, 193] width 51 height 16
click at [582, 182] on span "Romaneio" at bounding box center [580, 185] width 50 height 16
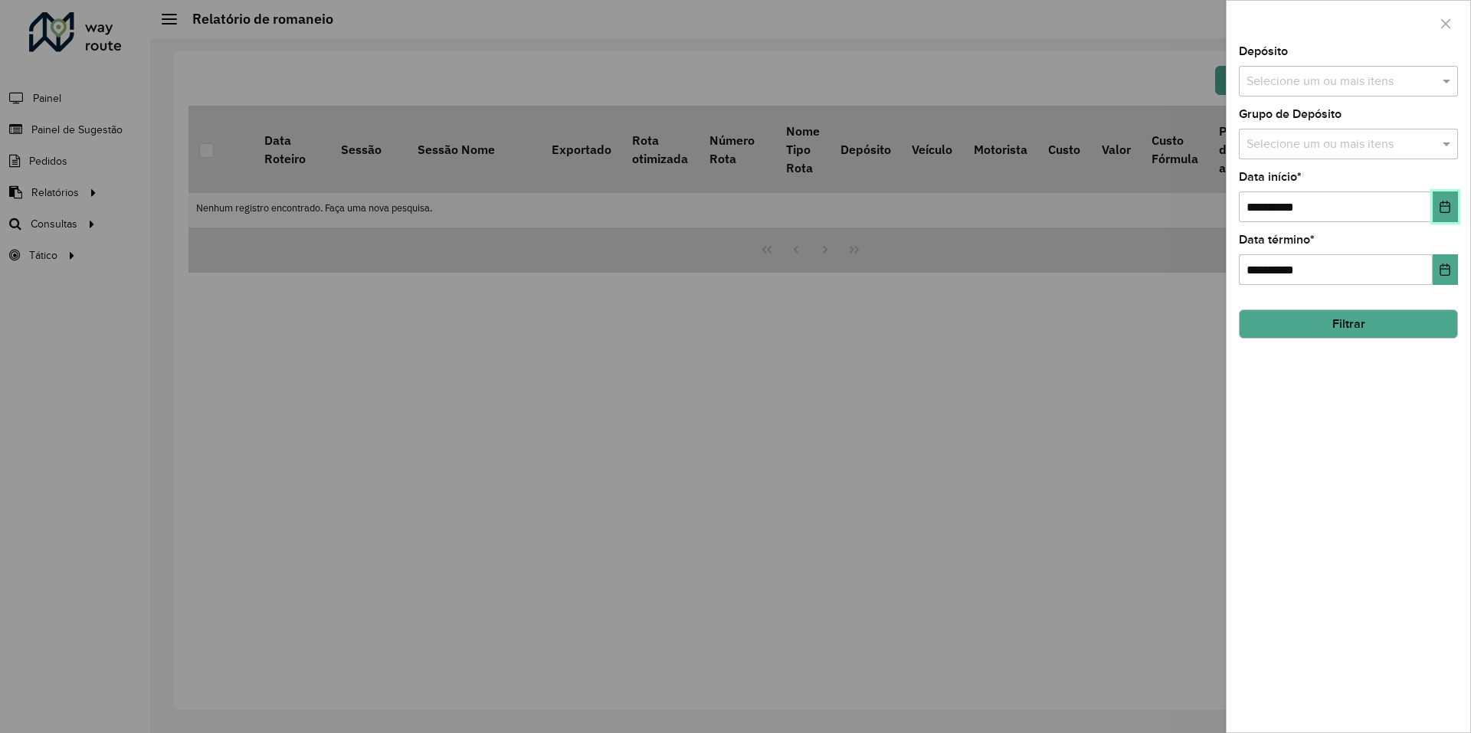
drag, startPoint x: 1457, startPoint y: 202, endPoint x: 1453, endPoint y: 212, distance: 11.7
click at [1458, 202] on div "**********" at bounding box center [1349, 389] width 244 height 687
click at [1444, 205] on icon "Choose Date" at bounding box center [1445, 207] width 12 height 12
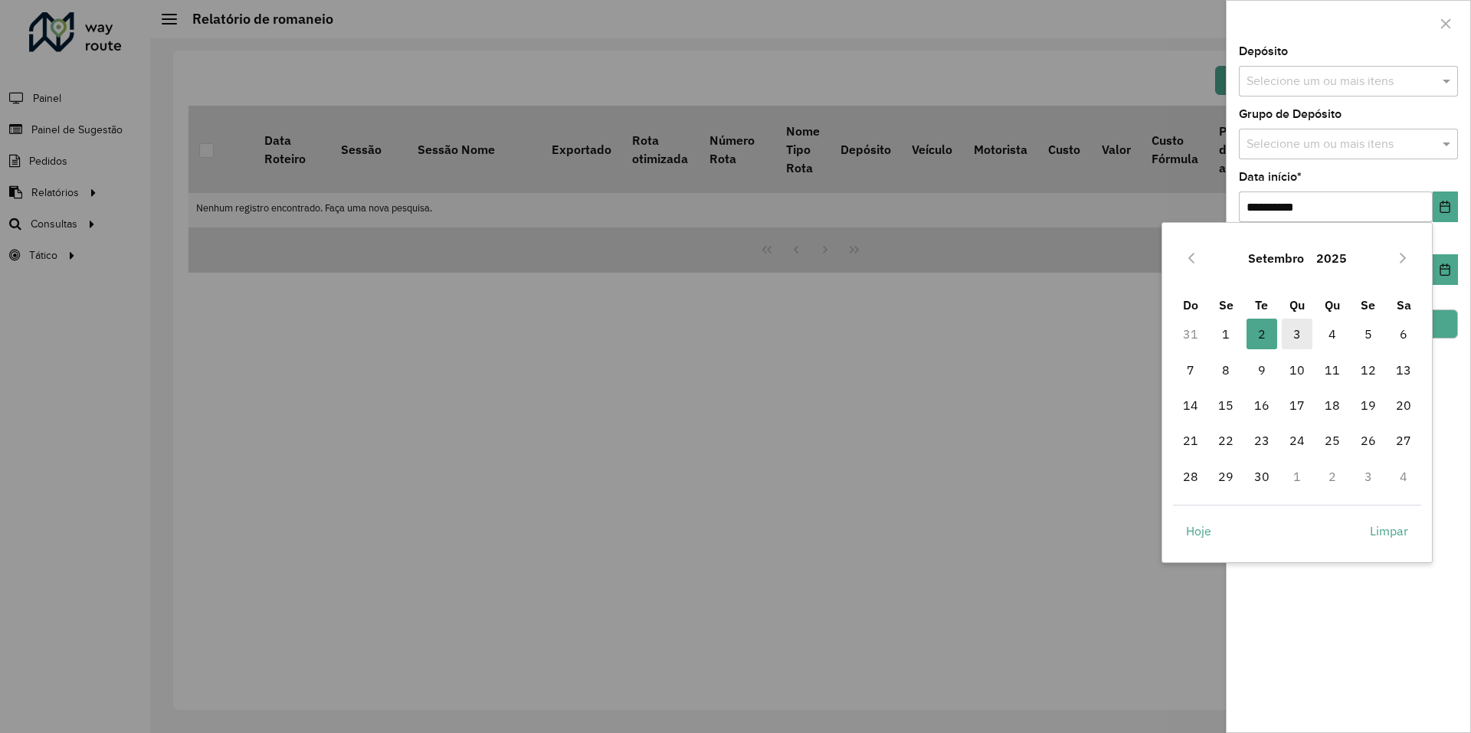
click at [1298, 338] on span "3" at bounding box center [1297, 334] width 31 height 31
type input "**********"
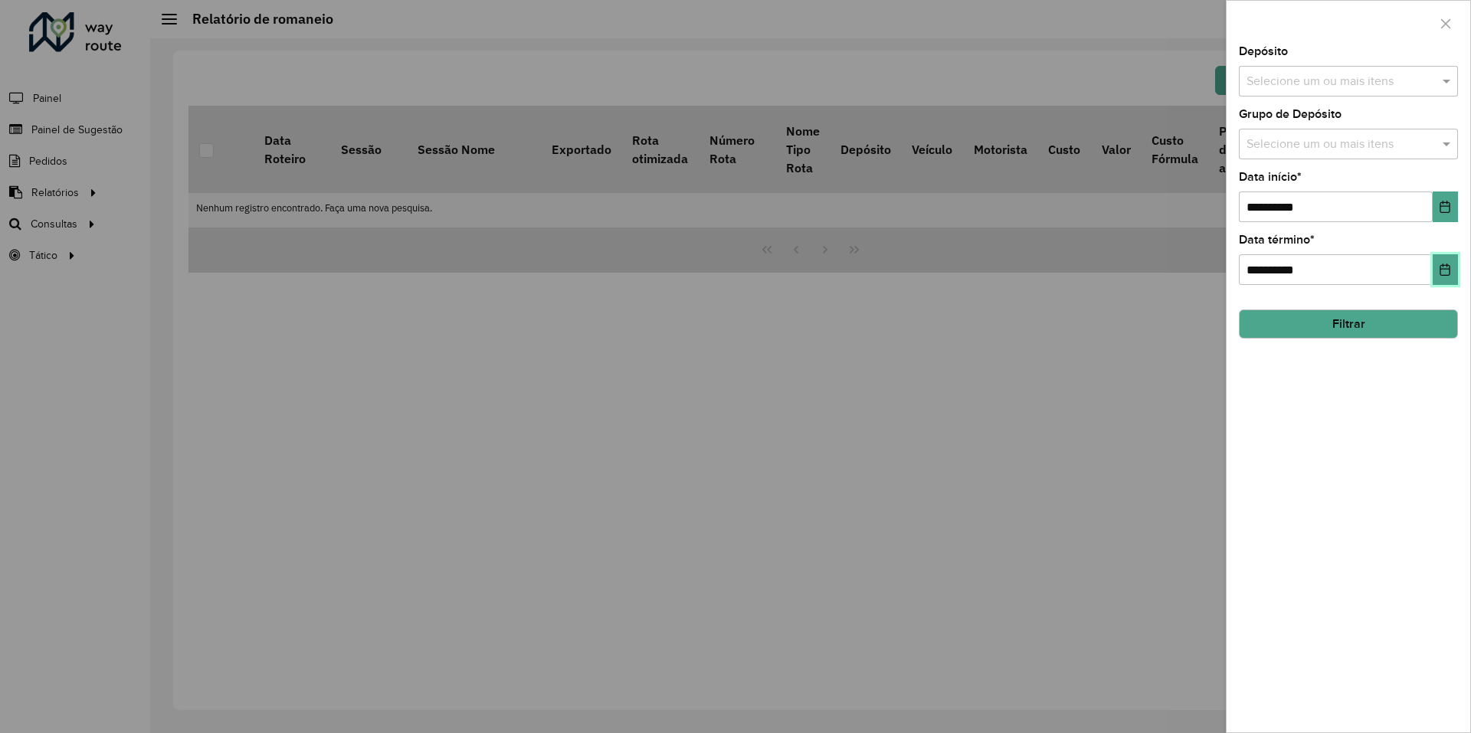
click at [1436, 270] on button "Choose Date" at bounding box center [1445, 269] width 25 height 31
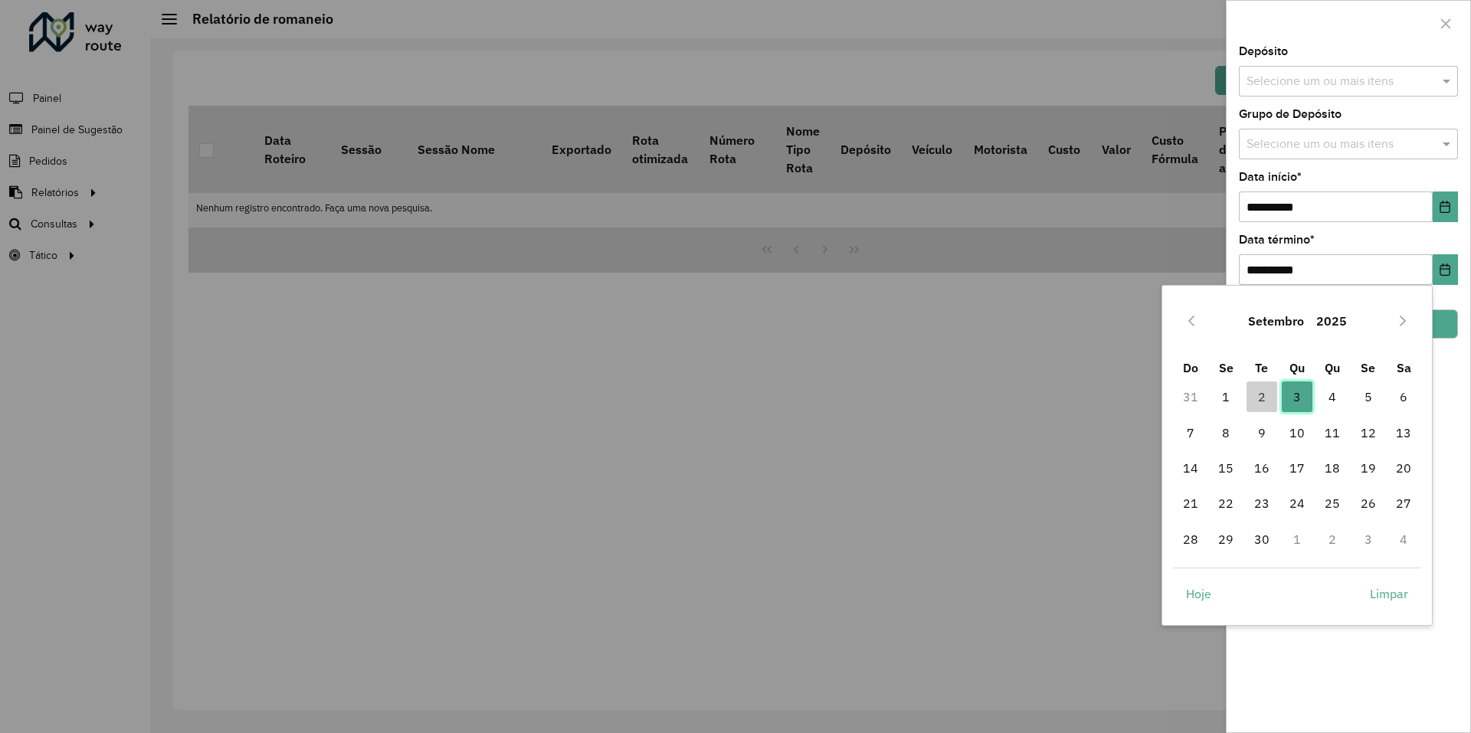
click at [1300, 393] on span "3" at bounding box center [1297, 397] width 31 height 31
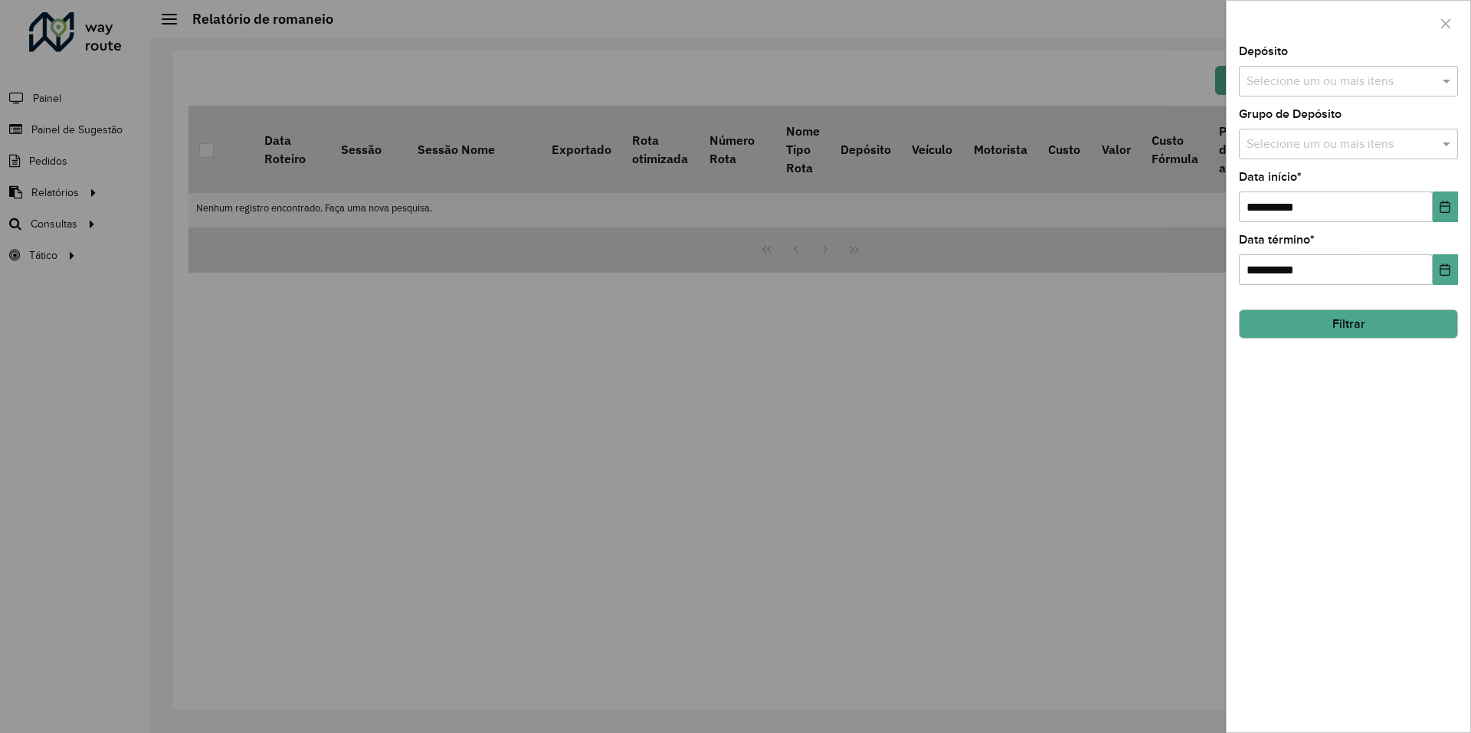
click at [1393, 321] on button "Filtrar" at bounding box center [1348, 324] width 219 height 29
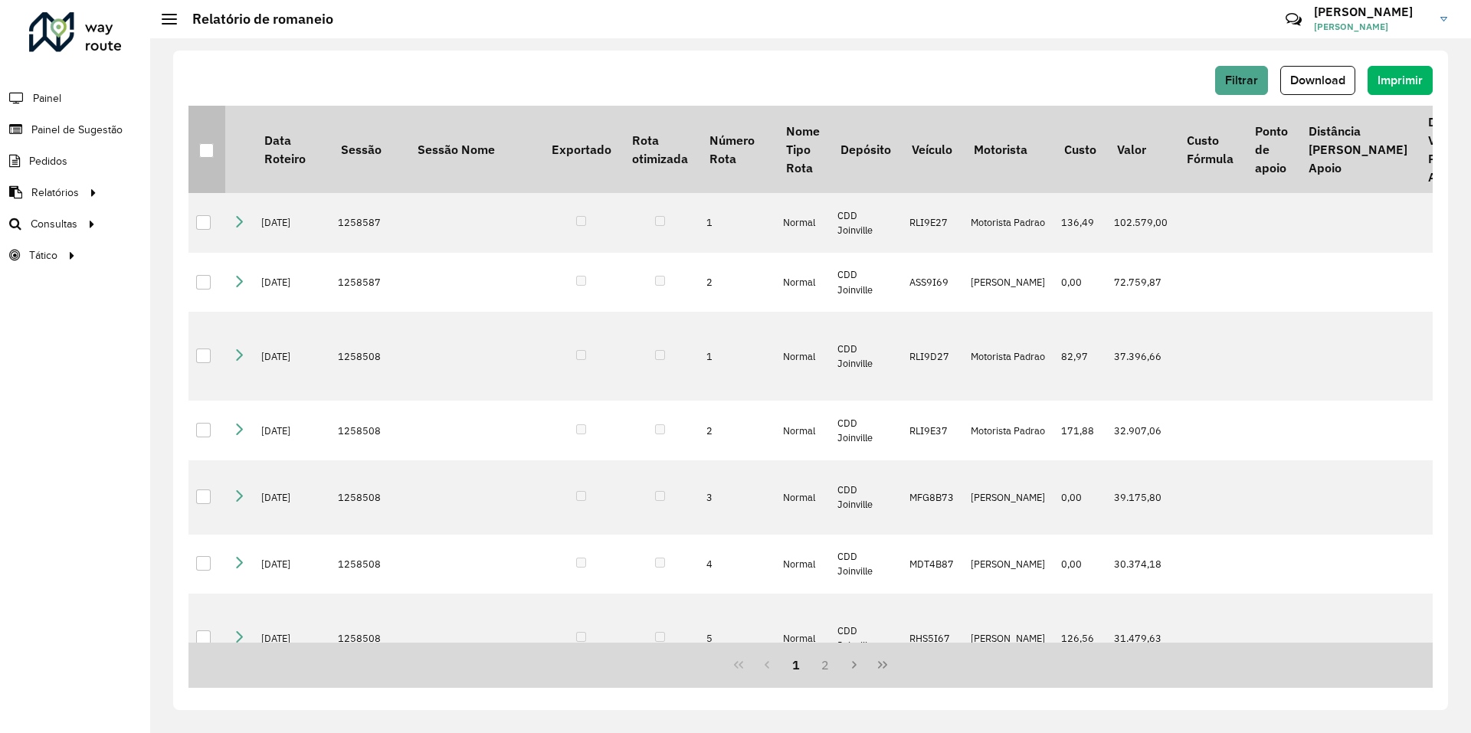
click at [200, 151] on div at bounding box center [206, 150] width 15 height 15
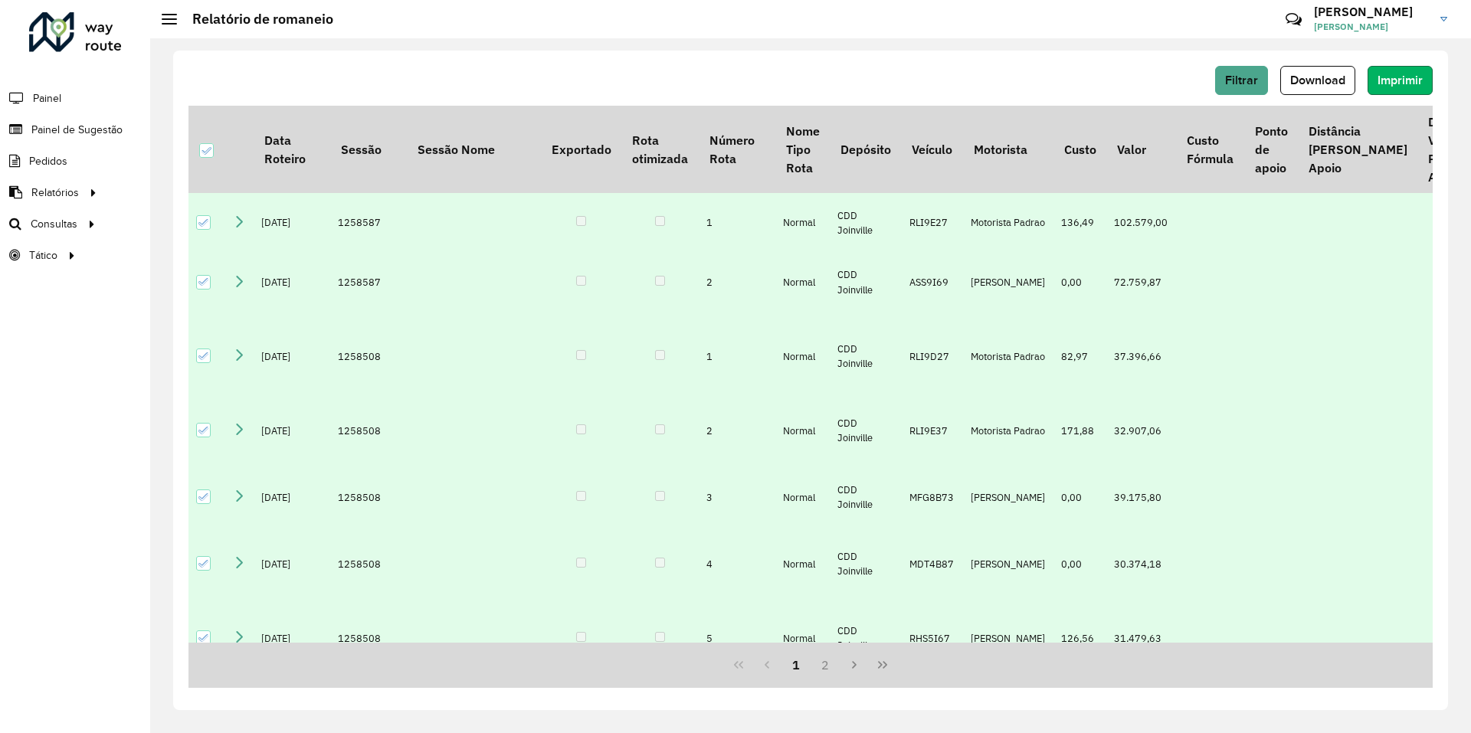
click at [1407, 82] on span "Imprimir" at bounding box center [1400, 80] width 45 height 13
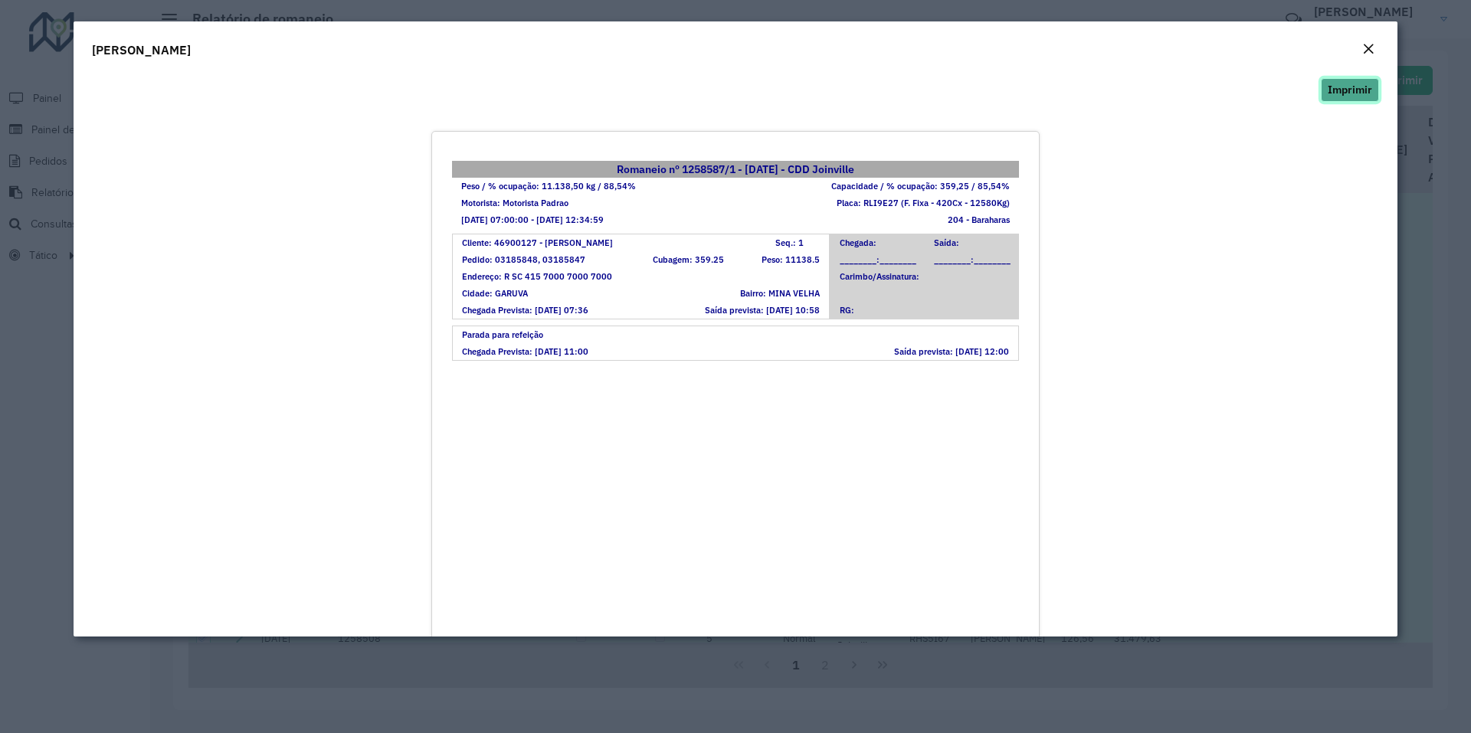
click at [1348, 92] on button "Imprimir" at bounding box center [1350, 90] width 58 height 24
